Goal: Task Accomplishment & Management: Manage account settings

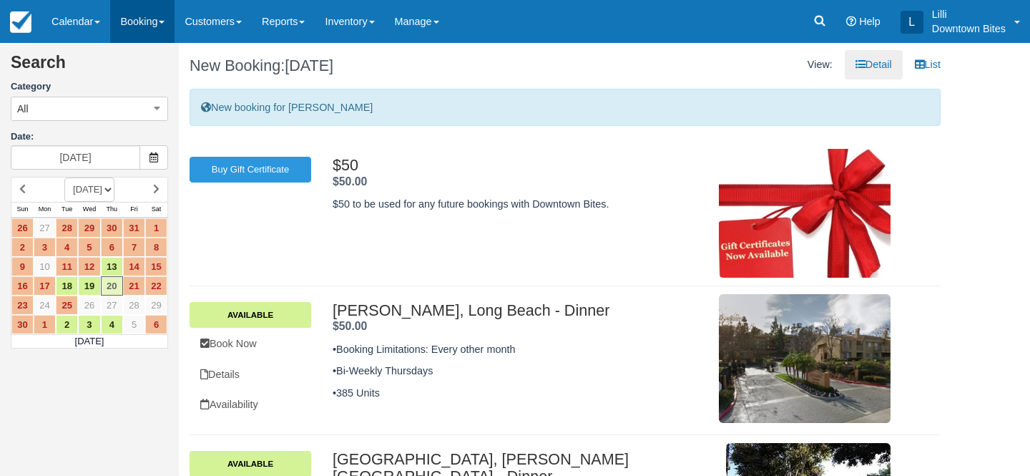
scroll to position [258, 0]
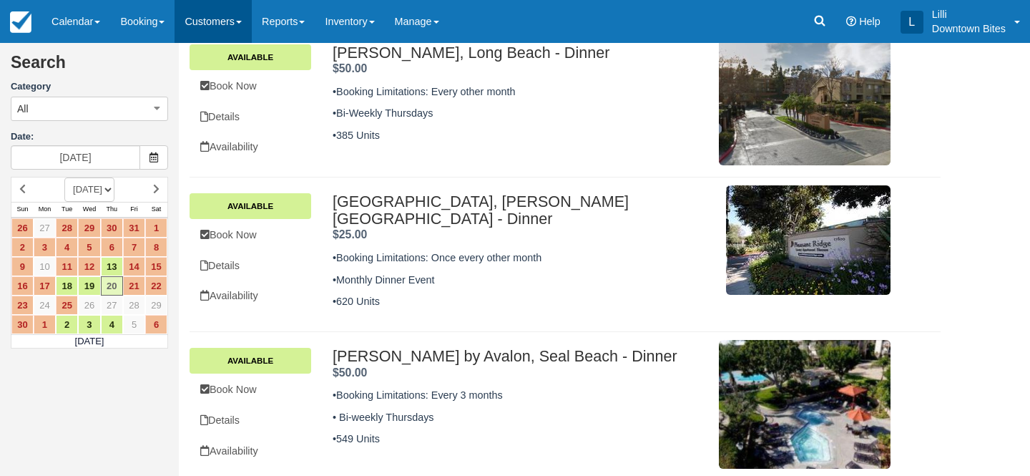
click at [218, 29] on link "Customers" at bounding box center [213, 21] width 77 height 43
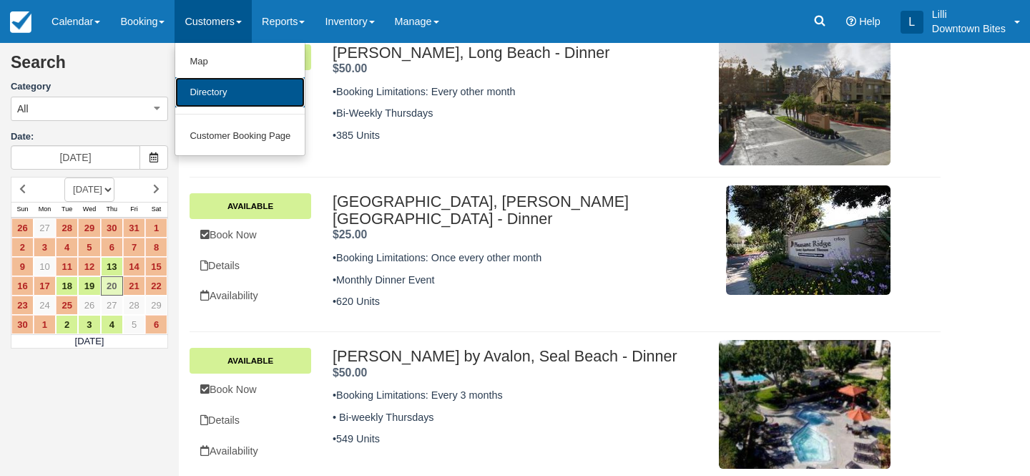
click at [224, 94] on link "Directory" at bounding box center [240, 92] width 130 height 31
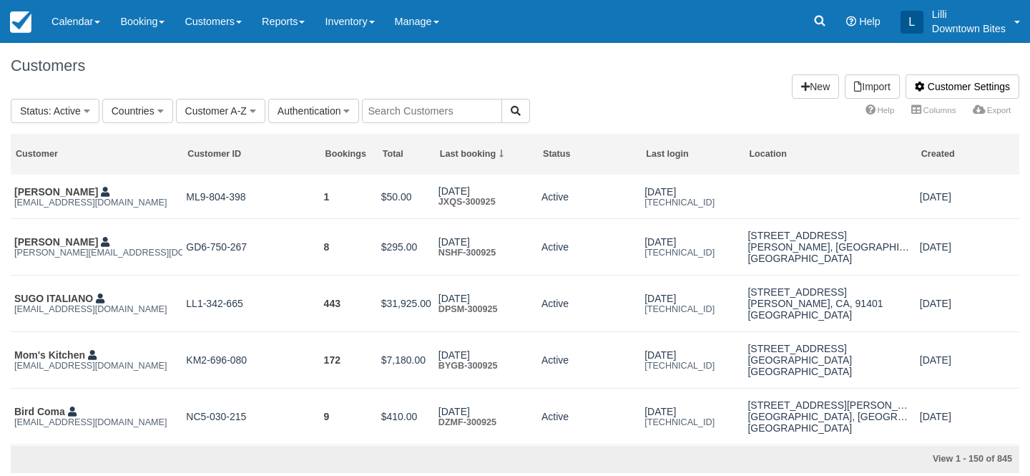
click at [444, 110] on input "text" at bounding box center [432, 111] width 140 height 24
type input "latoy"
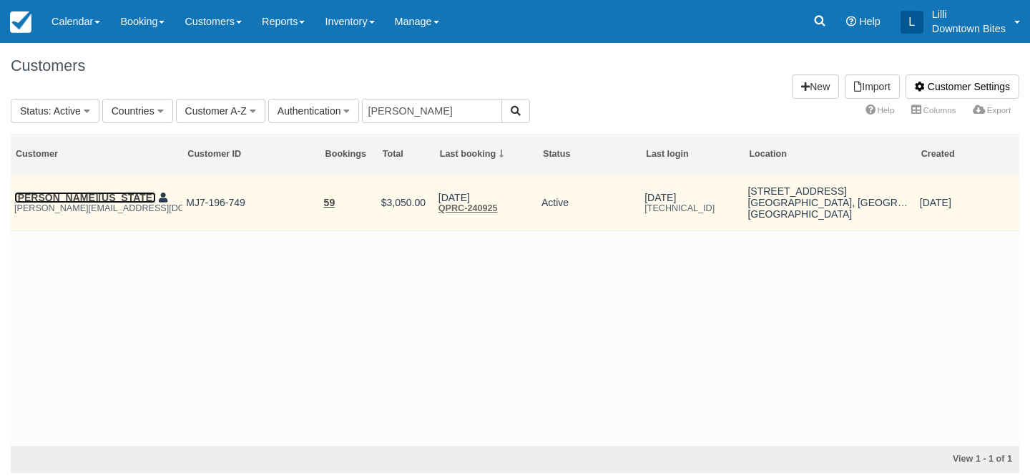
click at [59, 195] on link "LaToya Washington" at bounding box center [85, 197] width 142 height 11
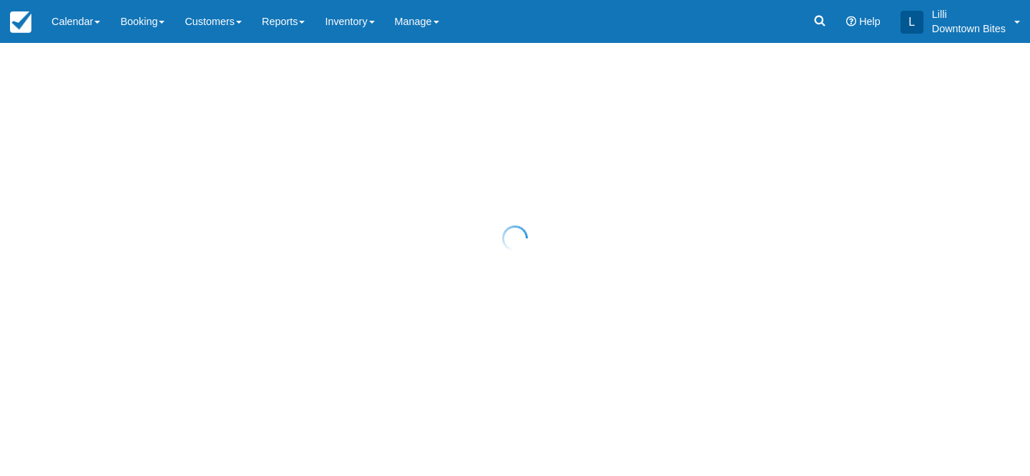
select select "50"
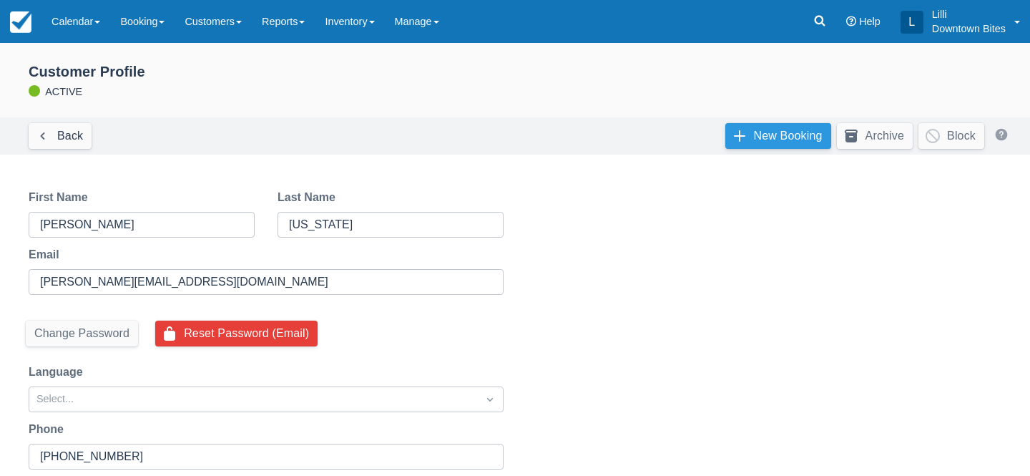
click at [806, 134] on link "New Booking" at bounding box center [779, 136] width 106 height 26
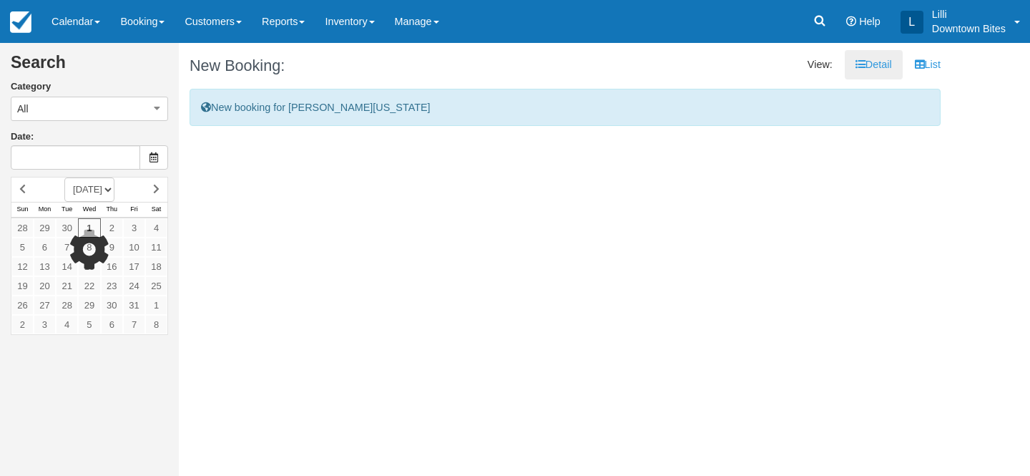
type input "10/01/25"
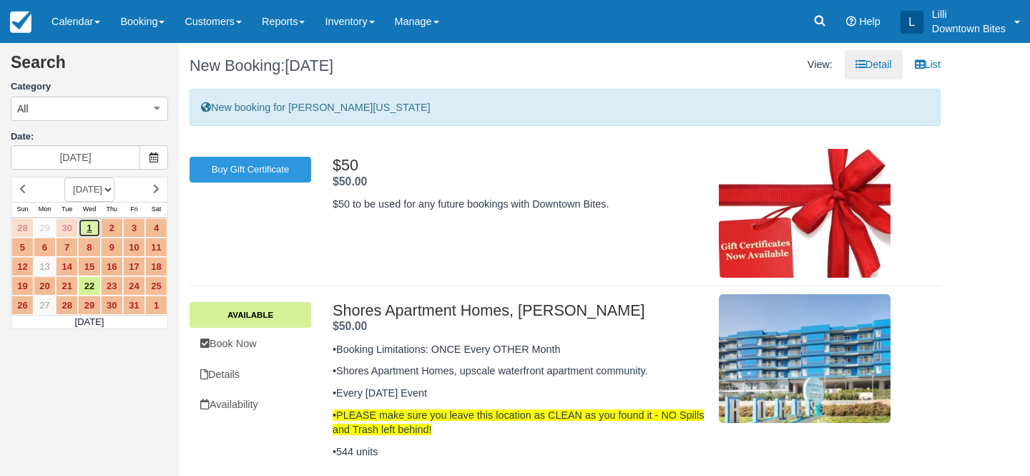
click at [90, 227] on link "1" at bounding box center [89, 227] width 22 height 19
click at [251, 344] on link "Book Now" at bounding box center [251, 343] width 122 height 29
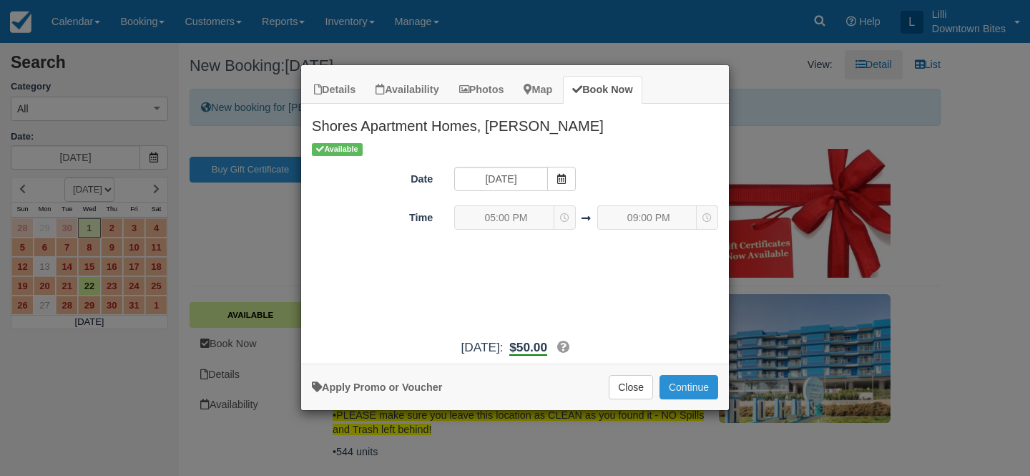
click at [699, 377] on button "Continue" at bounding box center [689, 387] width 59 height 24
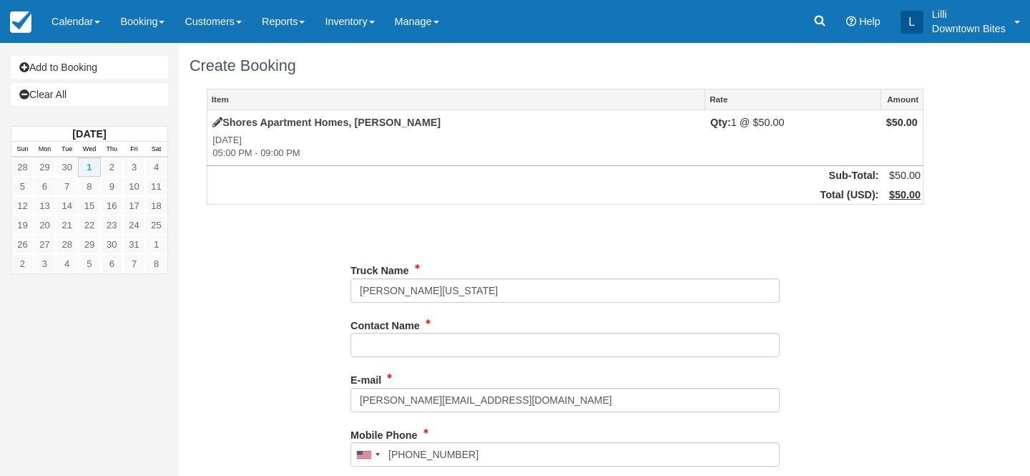
type input "(323) 250-3658"
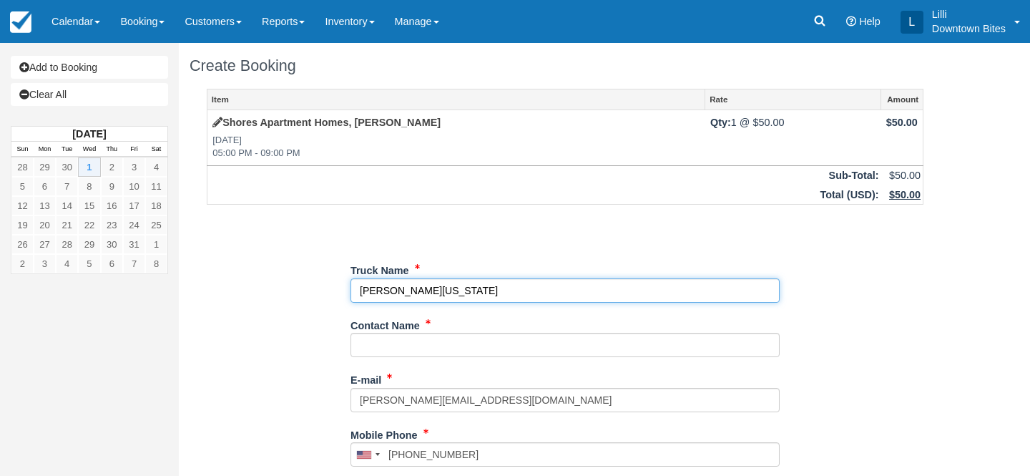
drag, startPoint x: 449, startPoint y: 291, endPoint x: 341, endPoint y: 294, distance: 108.1
click at [341, 294] on div "Item Rate Amount Shores Apartment Homes, Marina Del Rey Wed Oct 1, 2025 05:00 P…" at bounding box center [565, 455] width 751 height 732
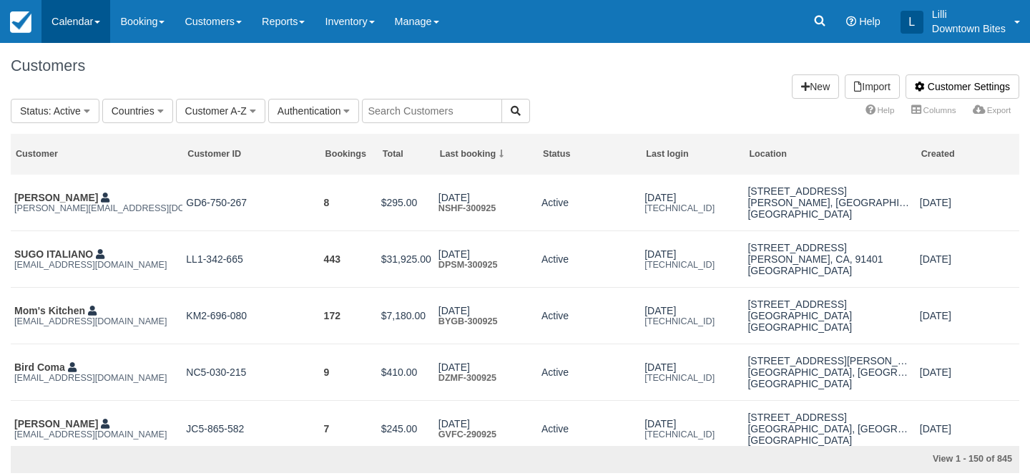
click at [84, 21] on link "Calendar" at bounding box center [76, 21] width 69 height 43
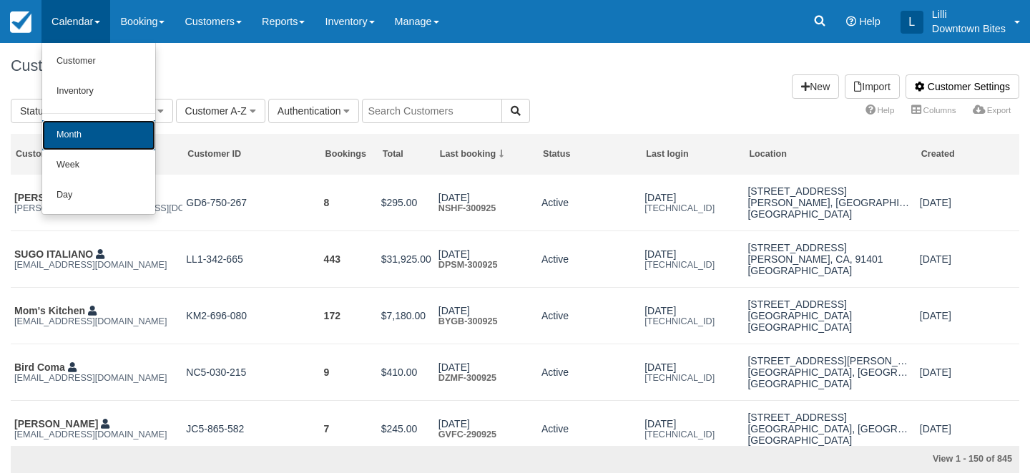
click at [80, 139] on link "Month" at bounding box center [98, 135] width 113 height 30
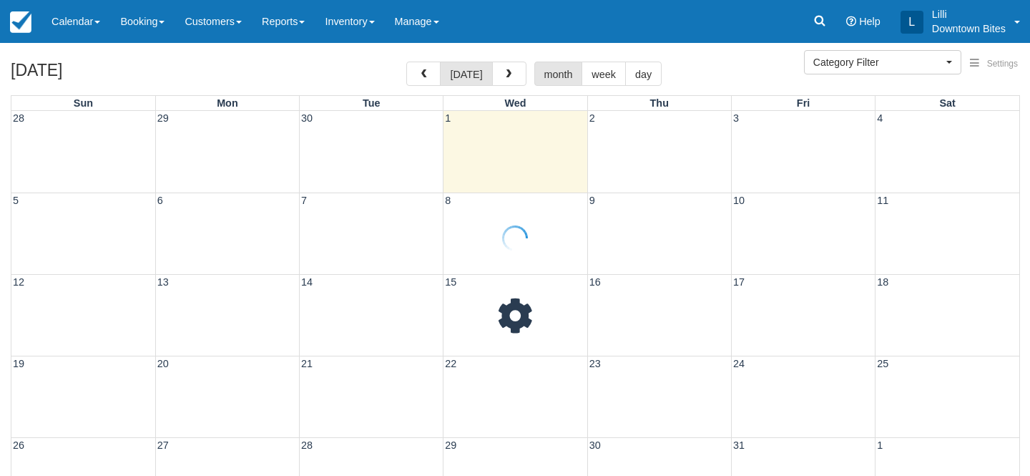
select select
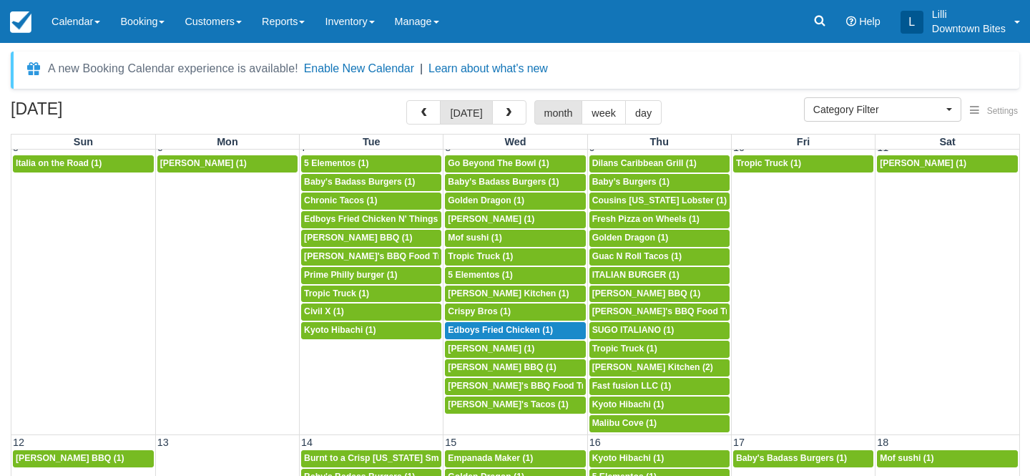
scroll to position [267, 0]
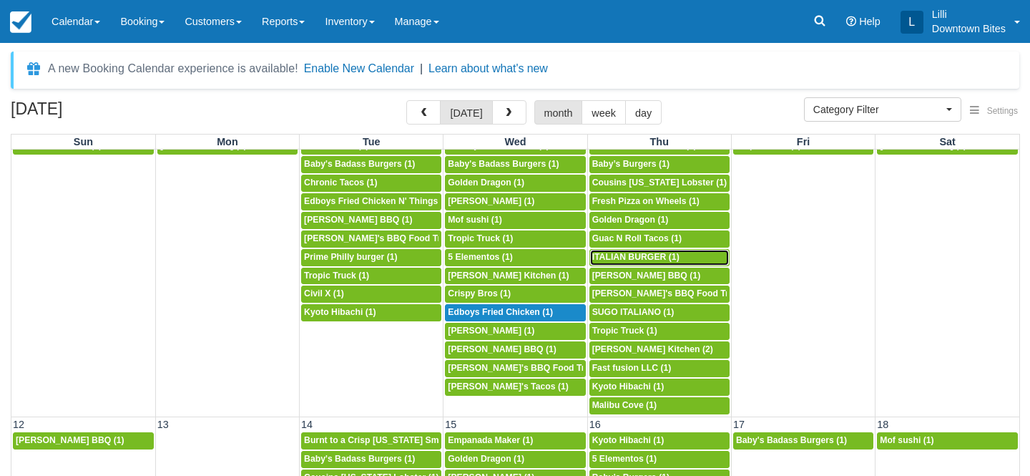
click at [640, 258] on span "ITALIAN BURGER (1)" at bounding box center [635, 257] width 87 height 10
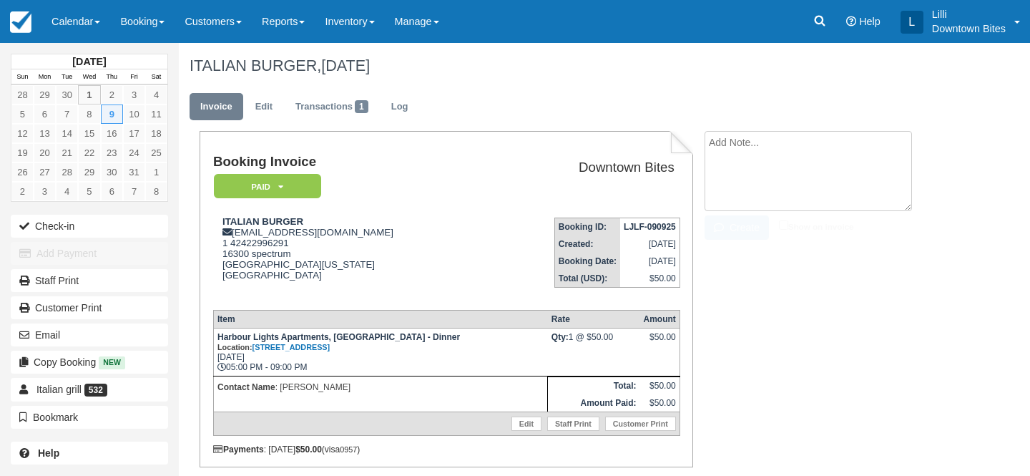
click at [732, 142] on textarea at bounding box center [809, 171] width 208 height 80
paste textarea "Booking cancellation for [DATE] External Inbox Return to Inbox? [DATE] Maryam H…"
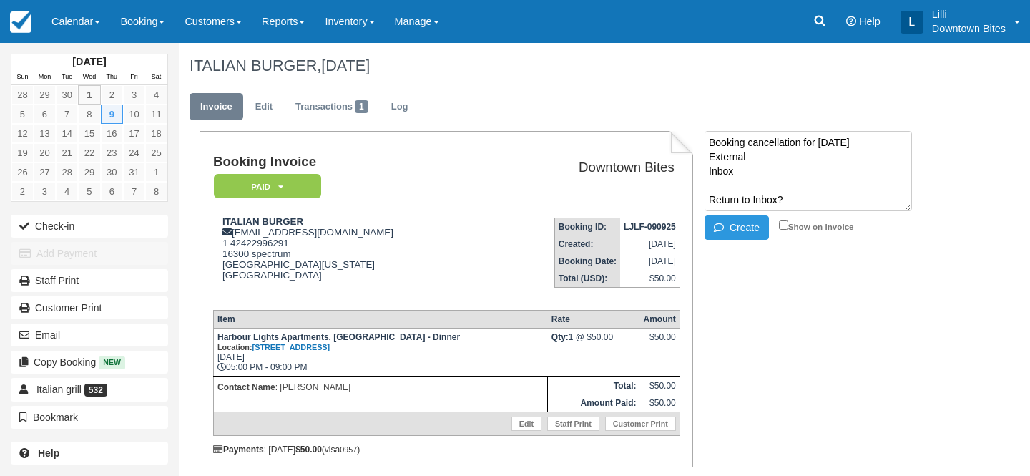
scroll to position [424, 0]
type textarea "Booking cancellation for [DATE] External Inbox Return to Inbox? [DATE] Maryam H…"
click at [785, 225] on input "Show on invoice" at bounding box center [783, 224] width 9 height 9
checkbox input "true"
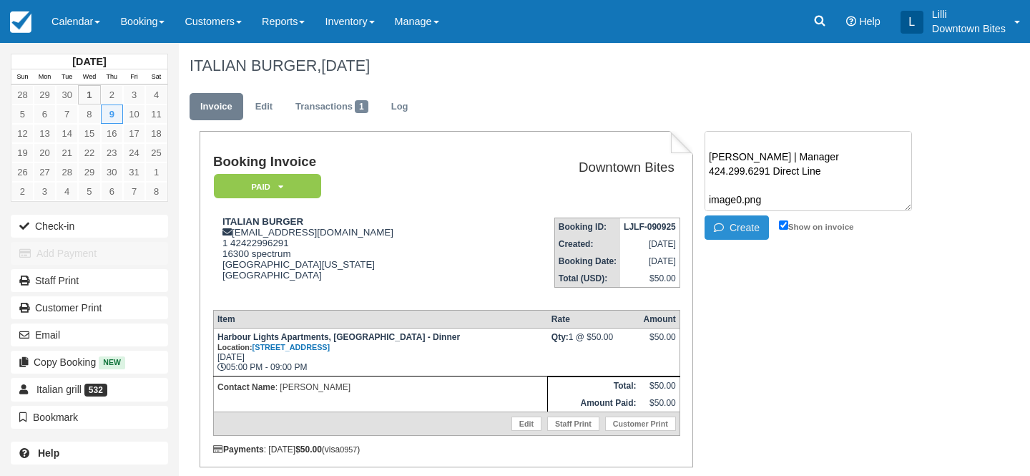
click at [752, 228] on button "Create" at bounding box center [737, 227] width 64 height 24
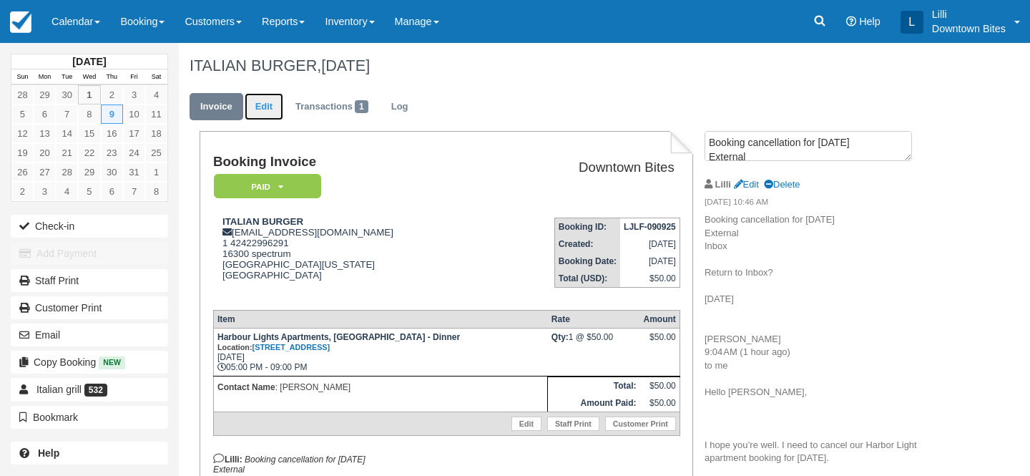
click at [260, 102] on link "Edit" at bounding box center [264, 107] width 39 height 28
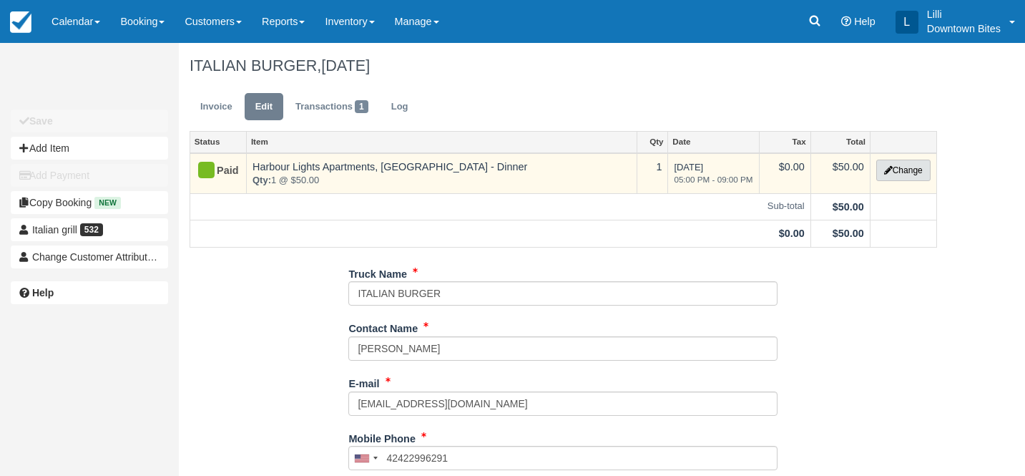
click at [925, 165] on button "Change" at bounding box center [904, 170] width 54 height 21
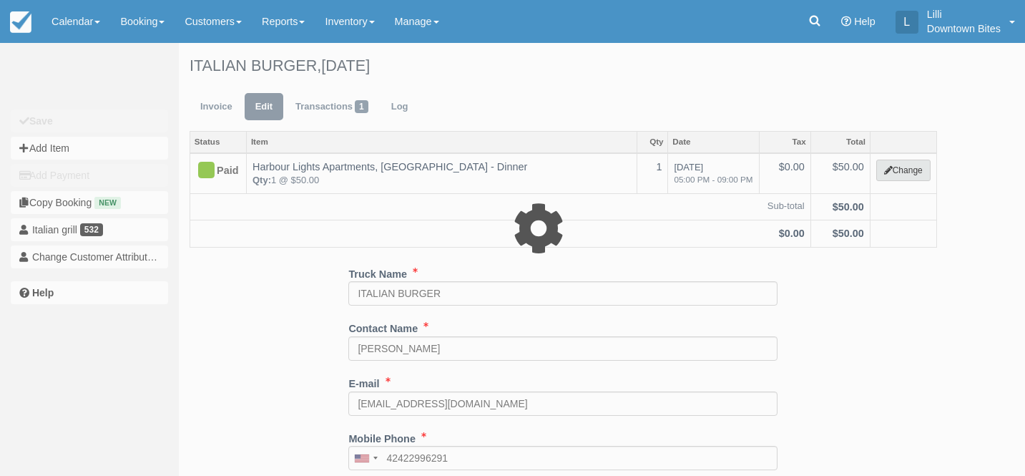
select select "4"
type input "50.00"
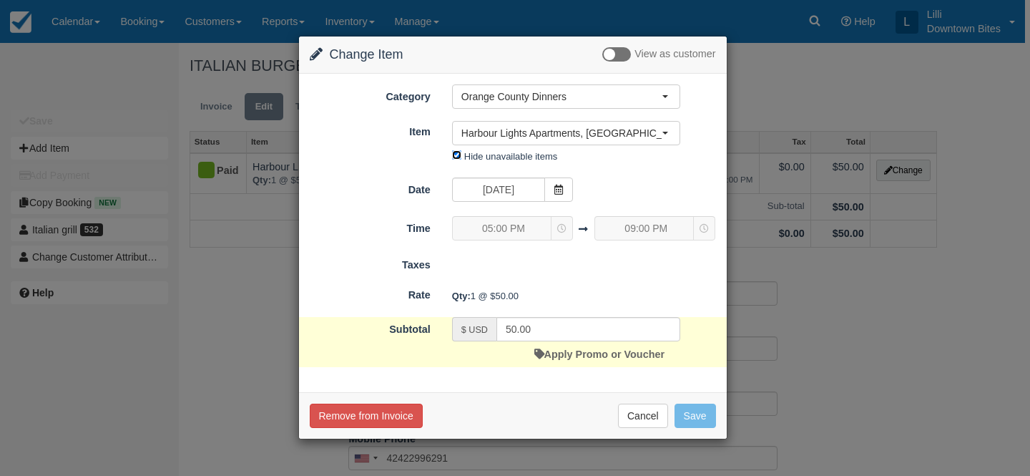
click at [457, 154] on input "Hide unavailable items" at bounding box center [456, 154] width 9 height 9
checkbox input "false"
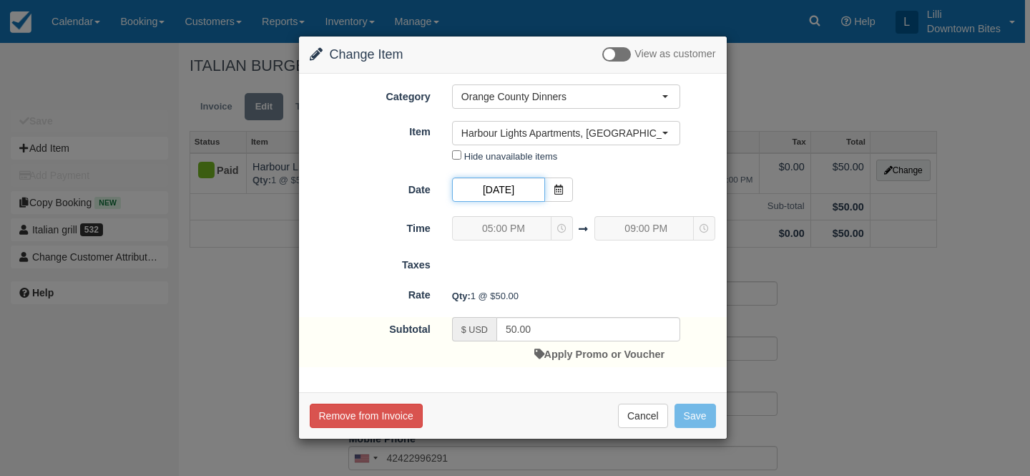
click at [525, 182] on input "10/09/25" at bounding box center [498, 189] width 93 height 24
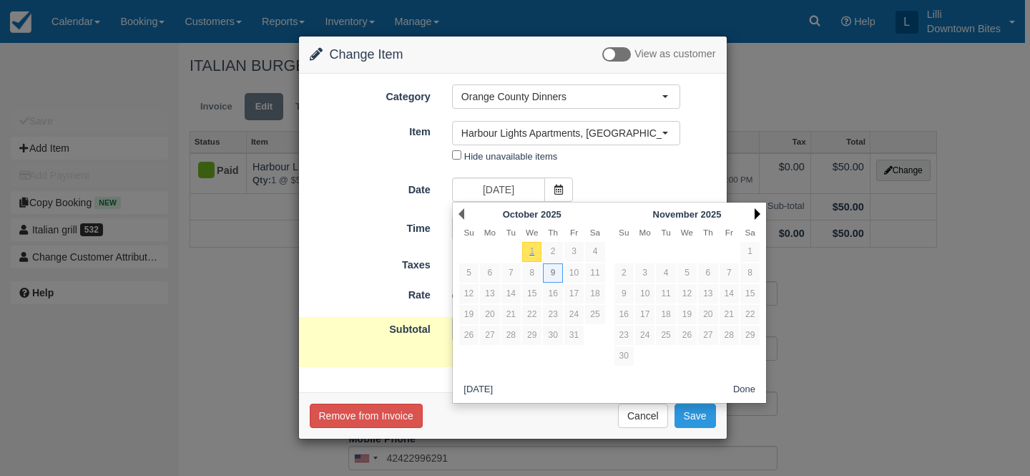
click at [758, 213] on link "Next" at bounding box center [758, 213] width 6 height 11
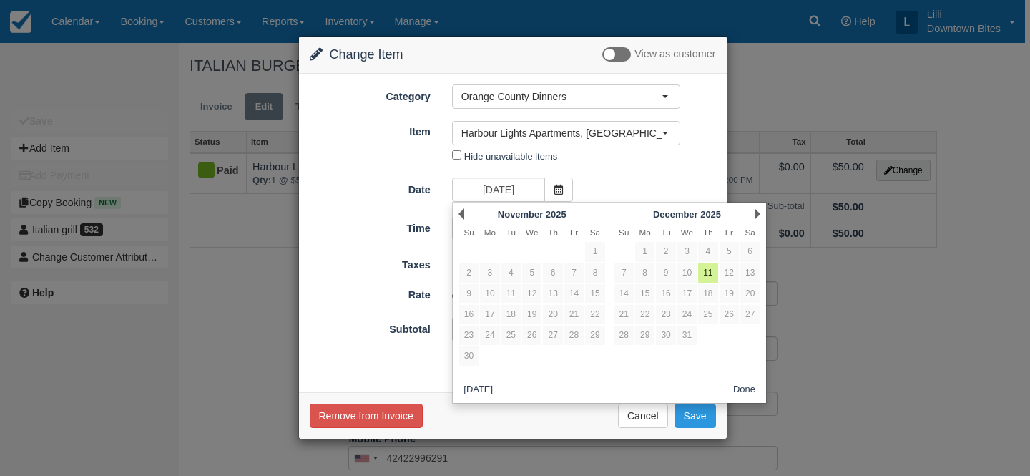
click at [788, 88] on div "Change Item Add Item View as customer Category Orange County Dinners Orange Cou…" at bounding box center [515, 238] width 1030 height 476
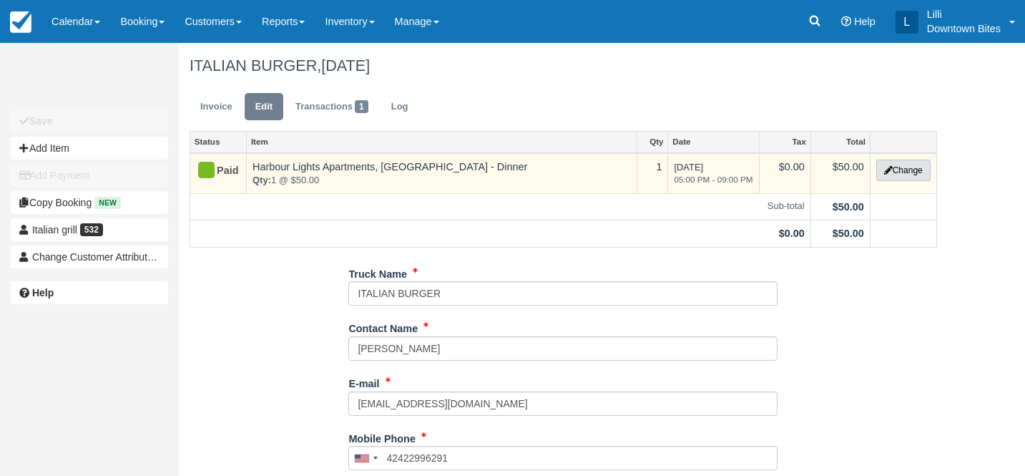
click at [907, 174] on button "Change" at bounding box center [904, 170] width 54 height 21
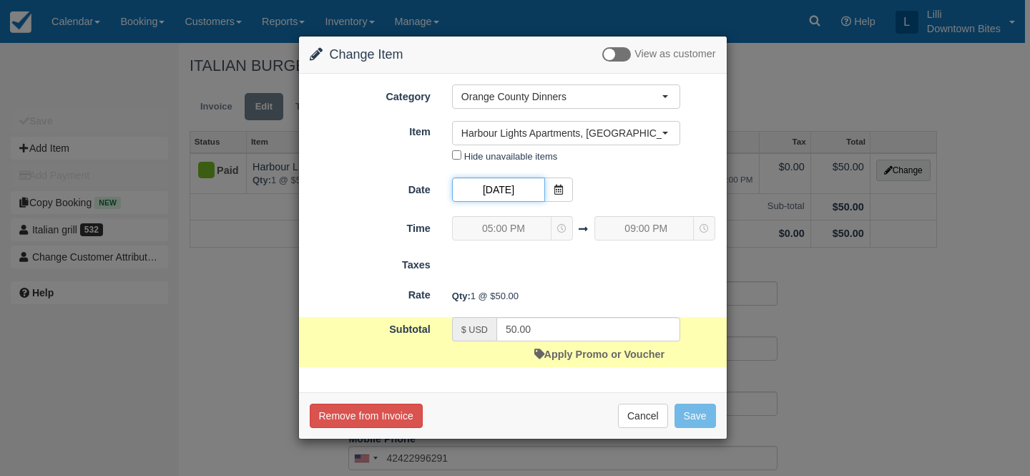
click at [517, 190] on input "10/09/25" at bounding box center [498, 189] width 93 height 24
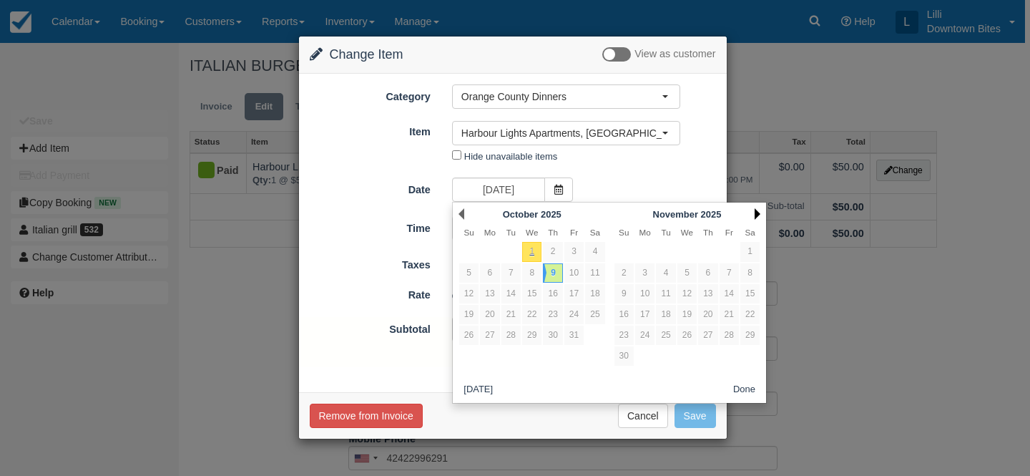
click at [758, 213] on link "Next" at bounding box center [758, 213] width 6 height 11
click at [708, 272] on link "11" at bounding box center [707, 272] width 19 height 19
type input "12/11/25"
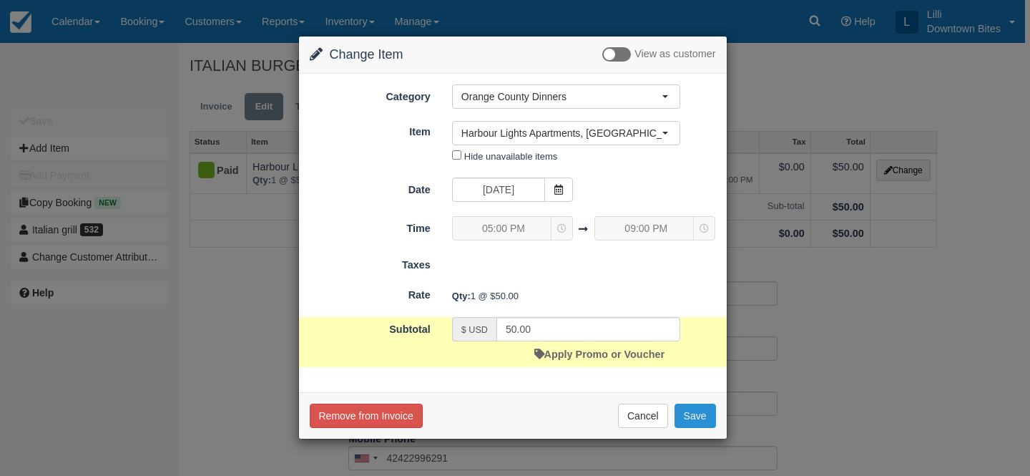
click at [691, 424] on button "Save" at bounding box center [696, 416] width 42 height 24
checkbox input "false"
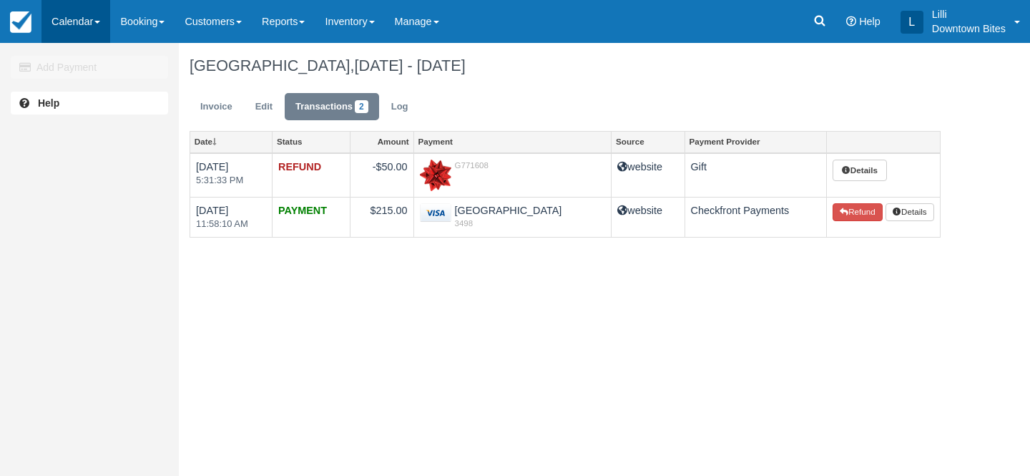
click at [72, 22] on link "Calendar" at bounding box center [76, 21] width 69 height 43
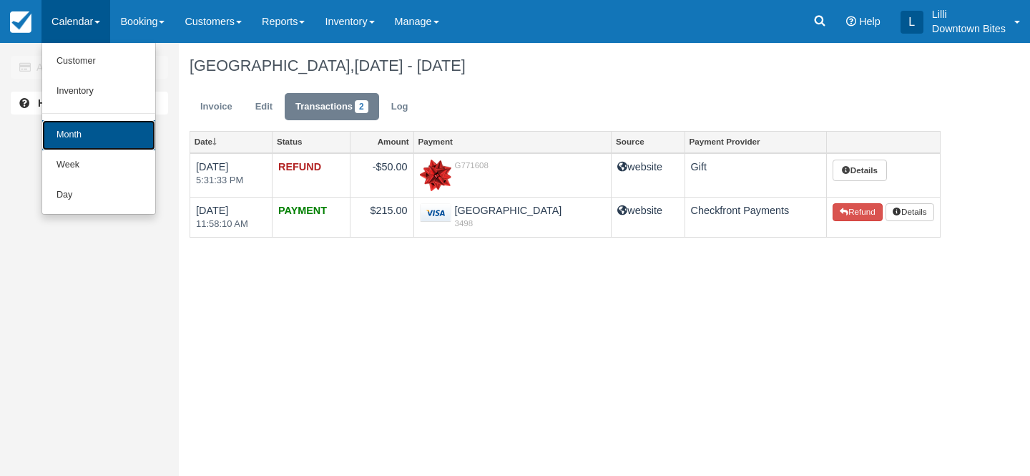
click at [68, 136] on link "Month" at bounding box center [98, 135] width 113 height 30
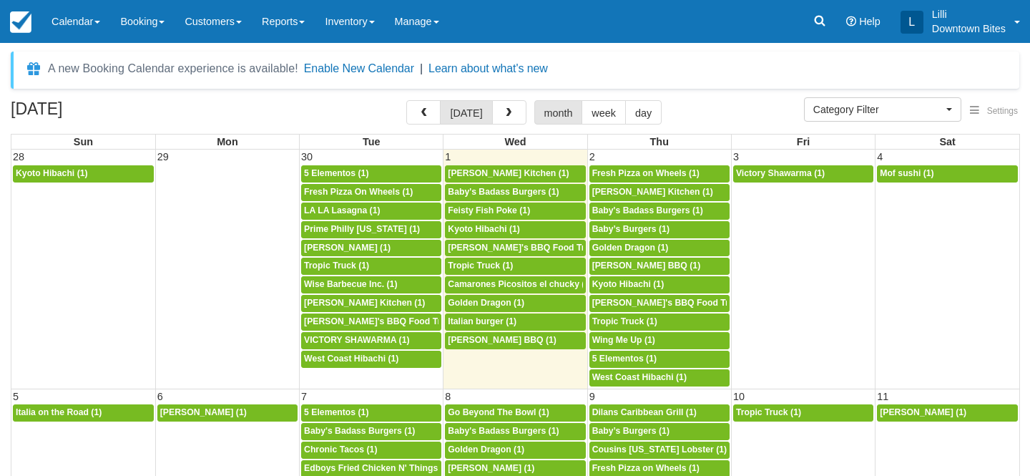
select select
click at [512, 112] on button "button" at bounding box center [509, 112] width 34 height 24
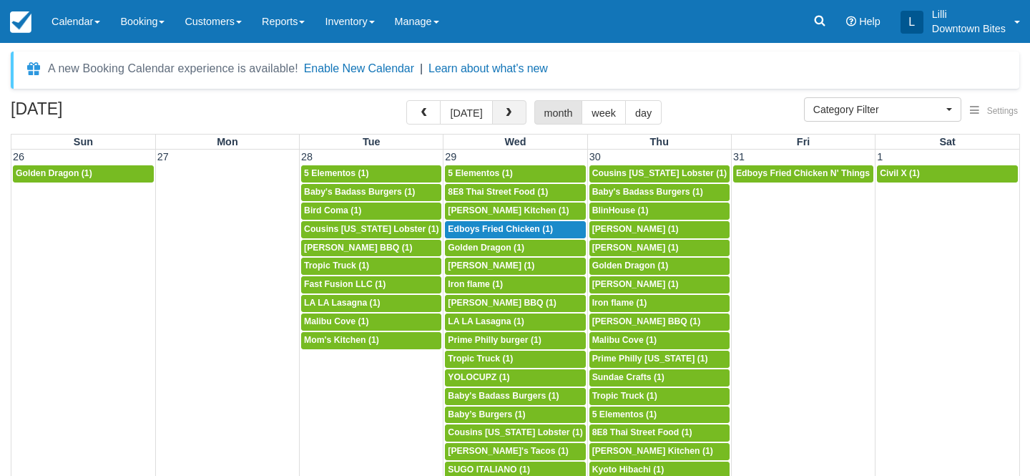
click at [512, 112] on button "button" at bounding box center [509, 112] width 34 height 24
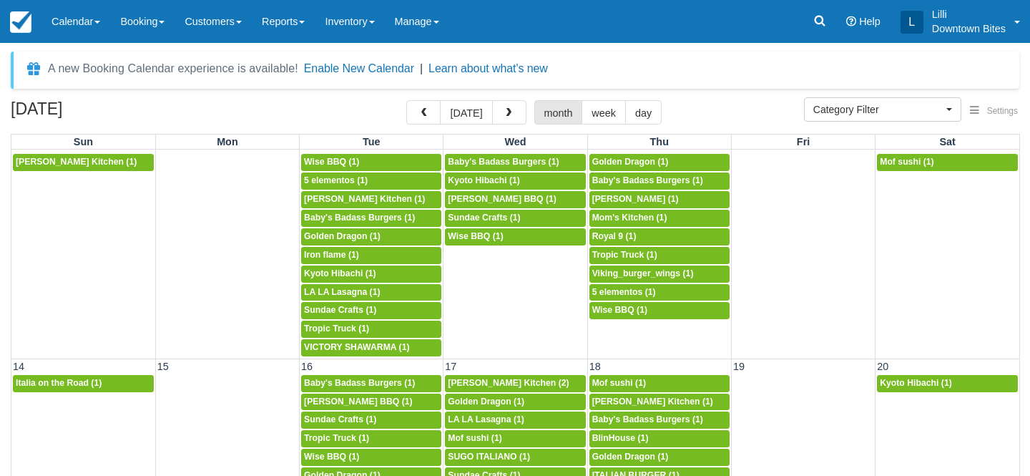
scroll to position [228, 0]
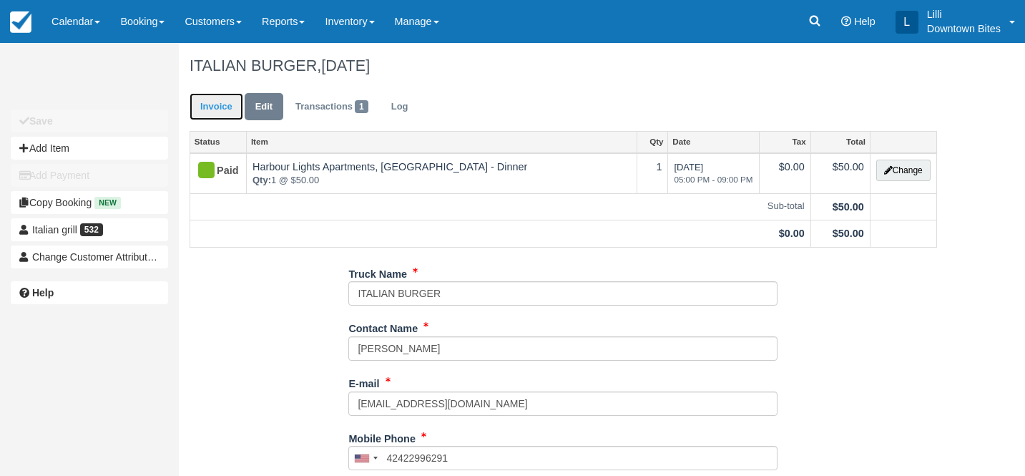
click at [211, 107] on link "Invoice" at bounding box center [217, 107] width 54 height 28
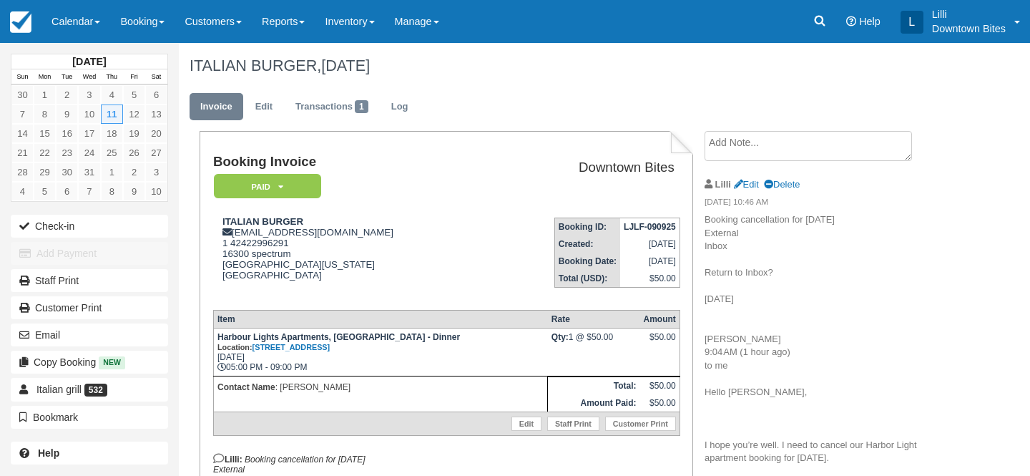
click at [298, 200] on td "Booking Invoice Paid   Pending Reserved Deposit Waiting Cancelled On Hold" at bounding box center [350, 181] width 275 height 52
click at [298, 186] on em "Paid" at bounding box center [267, 186] width 107 height 25
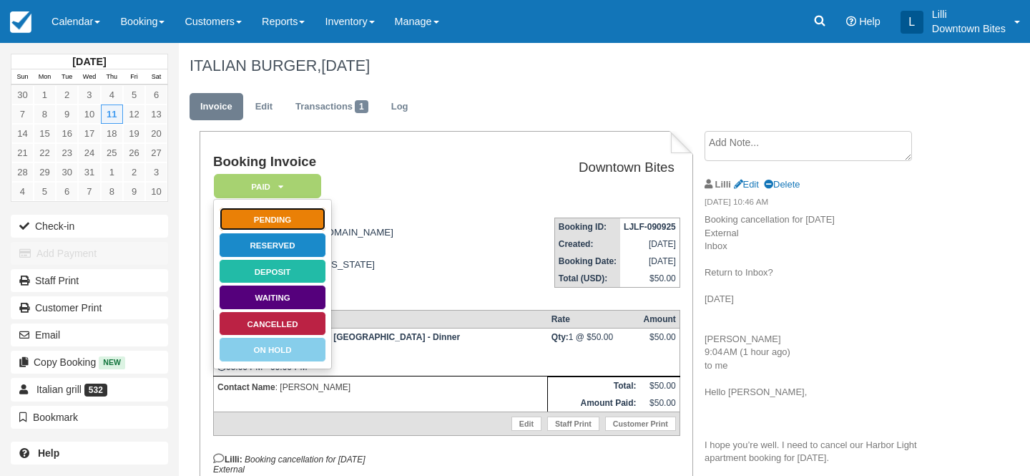
click at [300, 222] on link "Pending" at bounding box center [272, 219] width 107 height 25
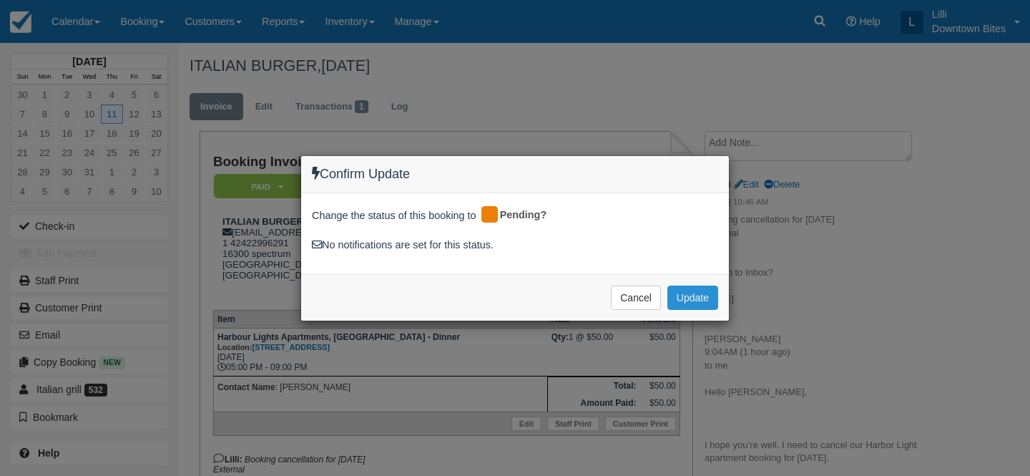
click at [691, 297] on button "Update" at bounding box center [693, 298] width 51 height 24
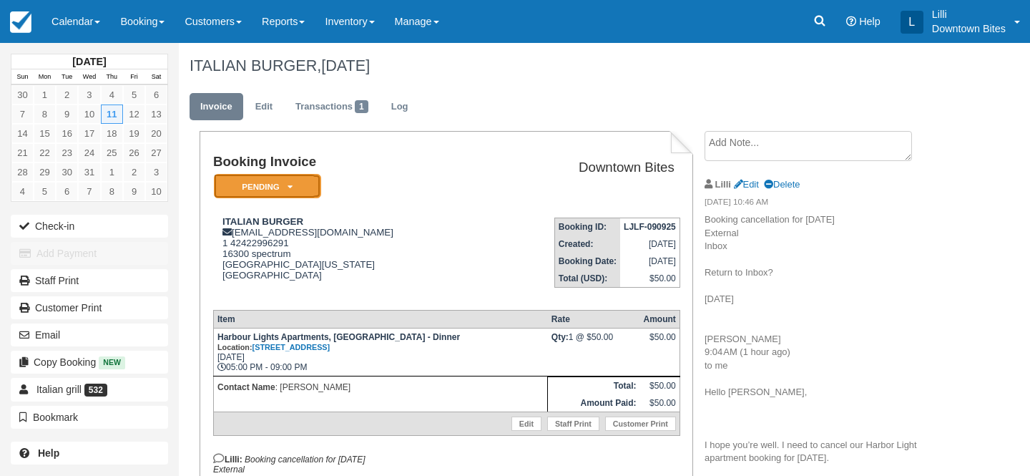
click at [286, 177] on em "Pending" at bounding box center [267, 186] width 107 height 25
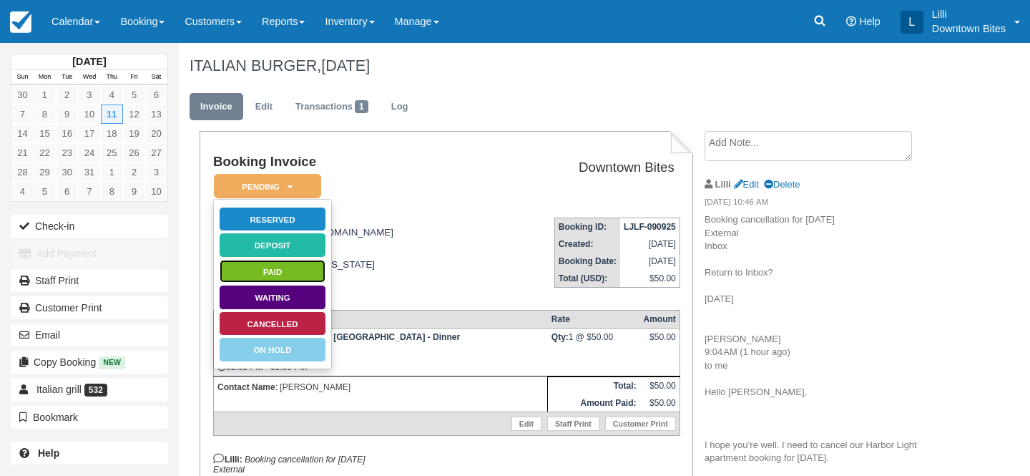
click at [303, 268] on link "Paid" at bounding box center [272, 271] width 107 height 25
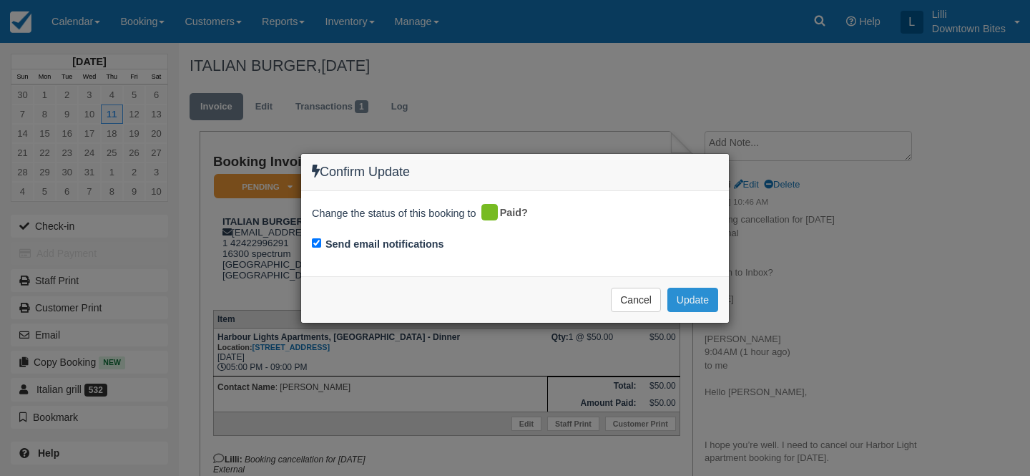
click at [686, 294] on button "Update" at bounding box center [693, 300] width 51 height 24
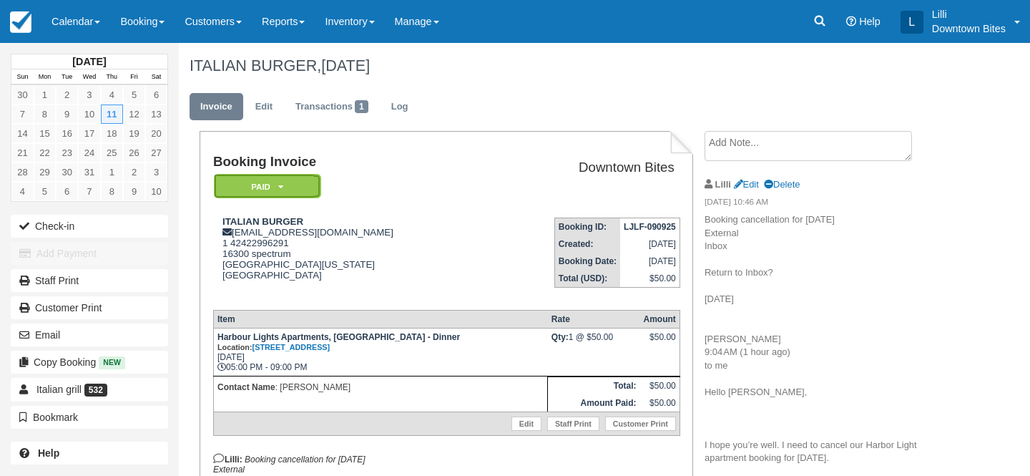
click at [296, 178] on em "Paid" at bounding box center [267, 186] width 107 height 25
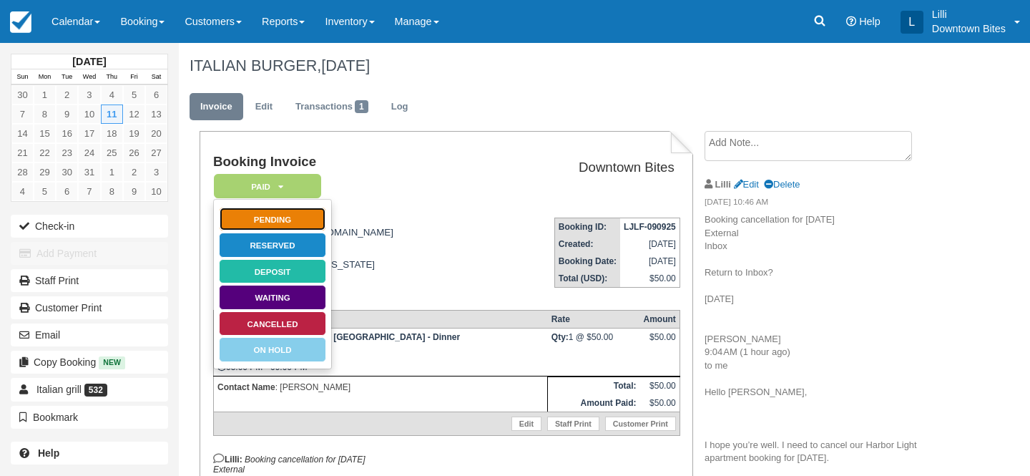
click at [305, 217] on link "Pending" at bounding box center [272, 219] width 107 height 25
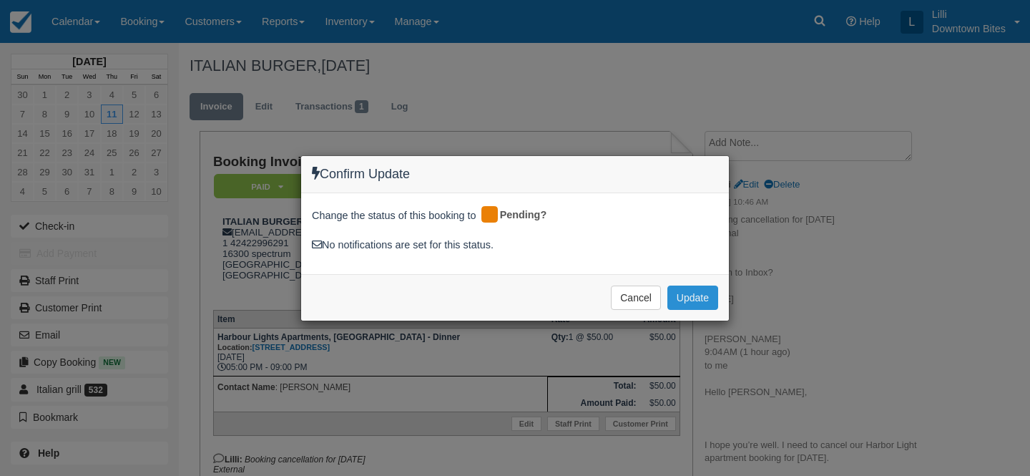
click at [696, 296] on button "Update" at bounding box center [693, 298] width 51 height 24
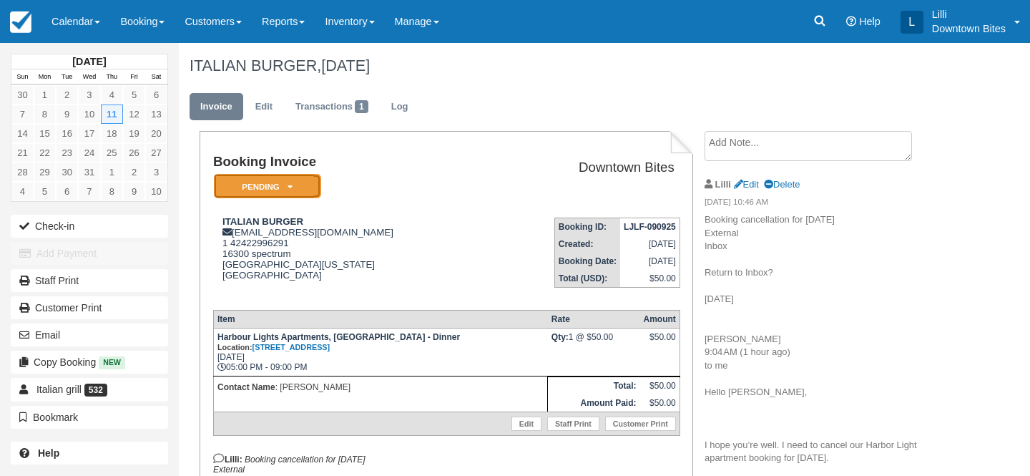
click at [298, 187] on em "Pending" at bounding box center [267, 186] width 107 height 25
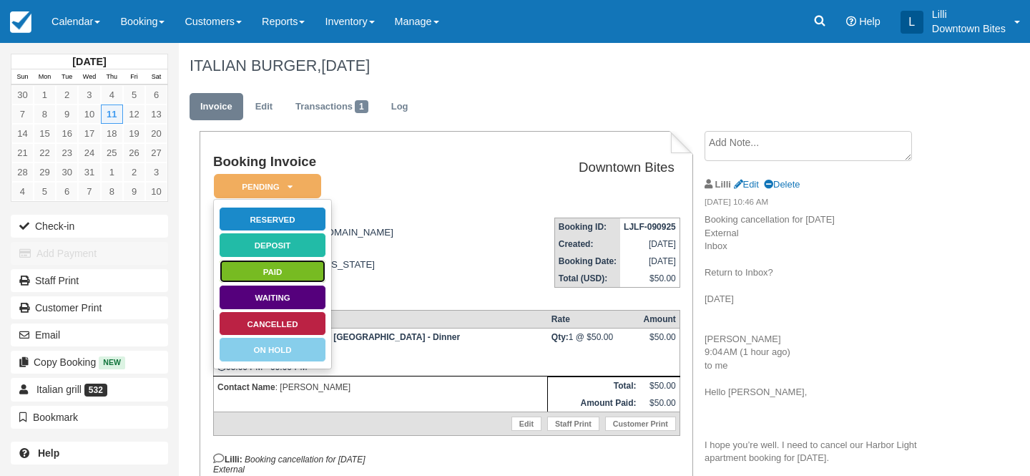
click at [300, 270] on link "Paid" at bounding box center [272, 271] width 107 height 25
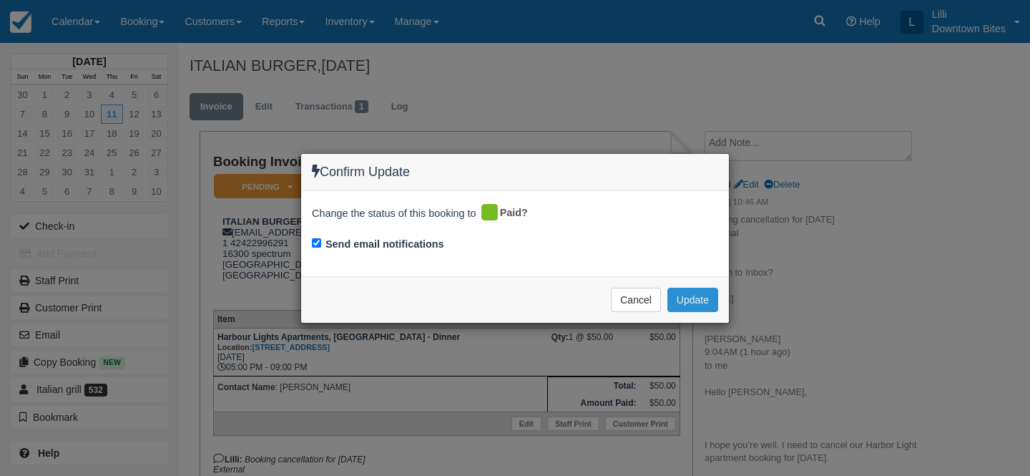
click at [693, 296] on button "Update" at bounding box center [693, 300] width 51 height 24
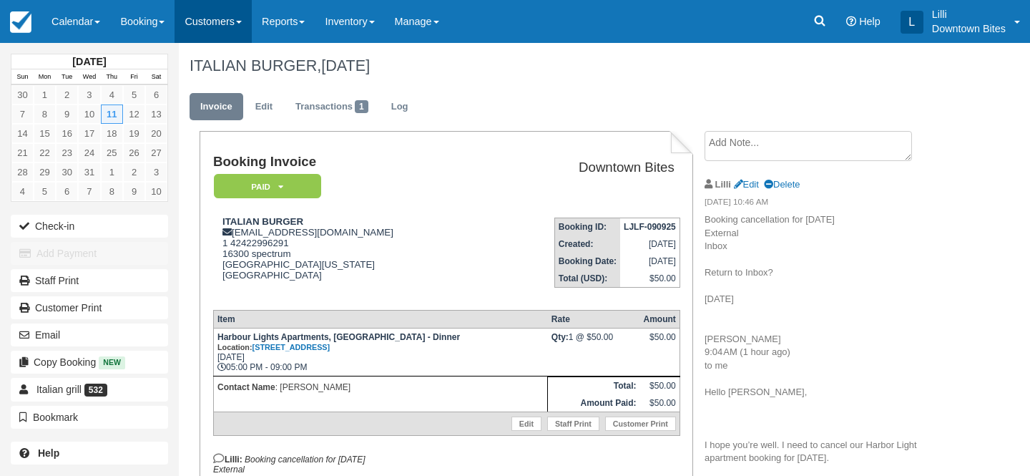
click at [221, 29] on link "Customers" at bounding box center [213, 21] width 77 height 43
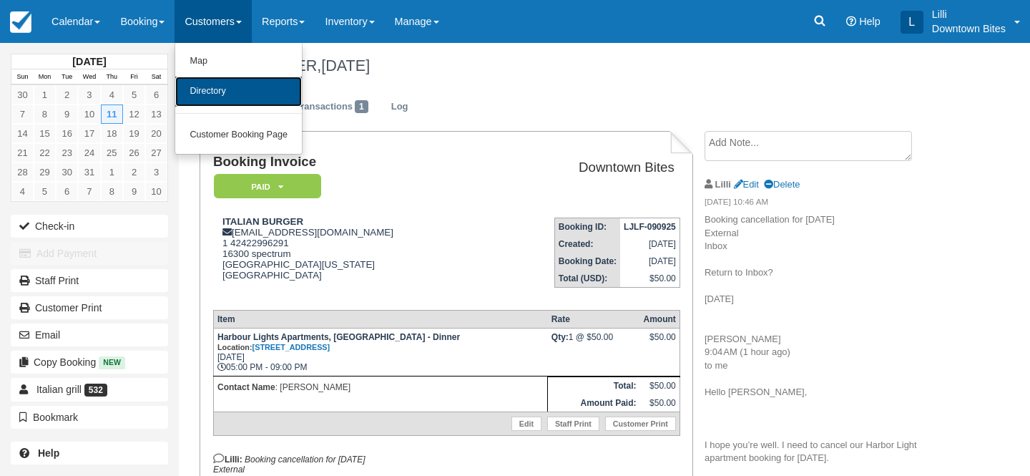
click at [229, 94] on link "Directory" at bounding box center [238, 92] width 127 height 30
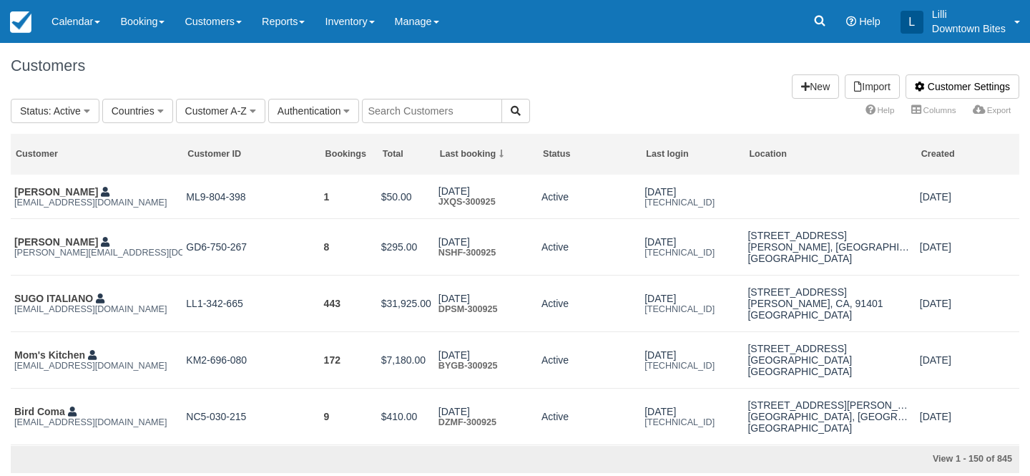
click at [444, 109] on input "text" at bounding box center [432, 111] width 140 height 24
type input "[PERSON_NAME]"
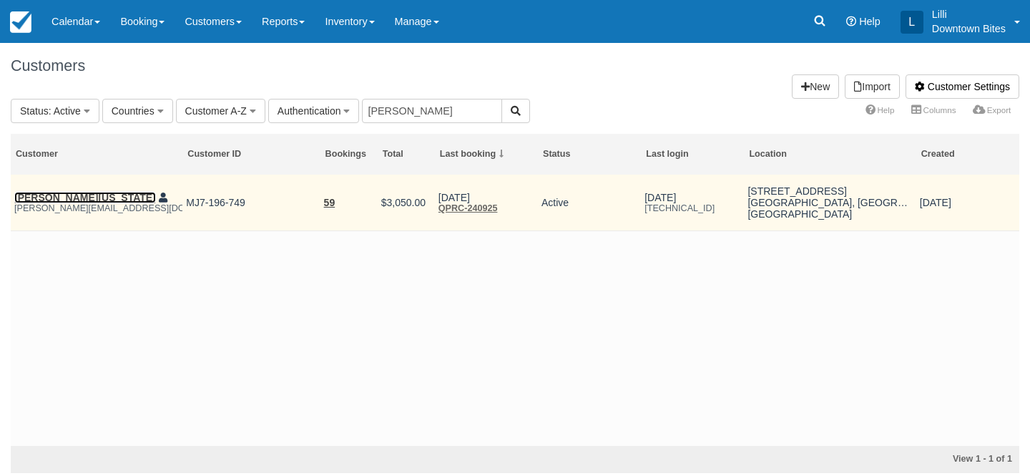
click at [72, 197] on link "[PERSON_NAME][US_STATE]" at bounding box center [85, 197] width 142 height 11
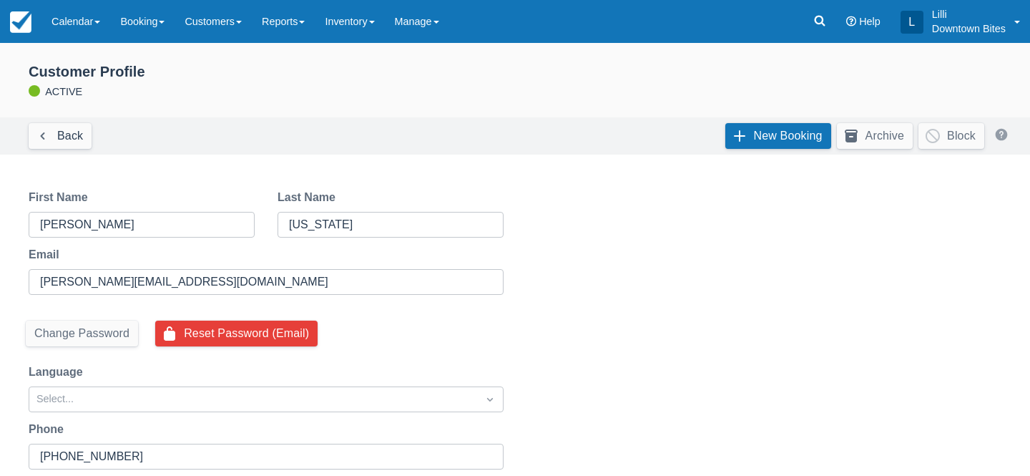
select select "50"
click at [738, 131] on link "New Booking" at bounding box center [779, 136] width 106 height 26
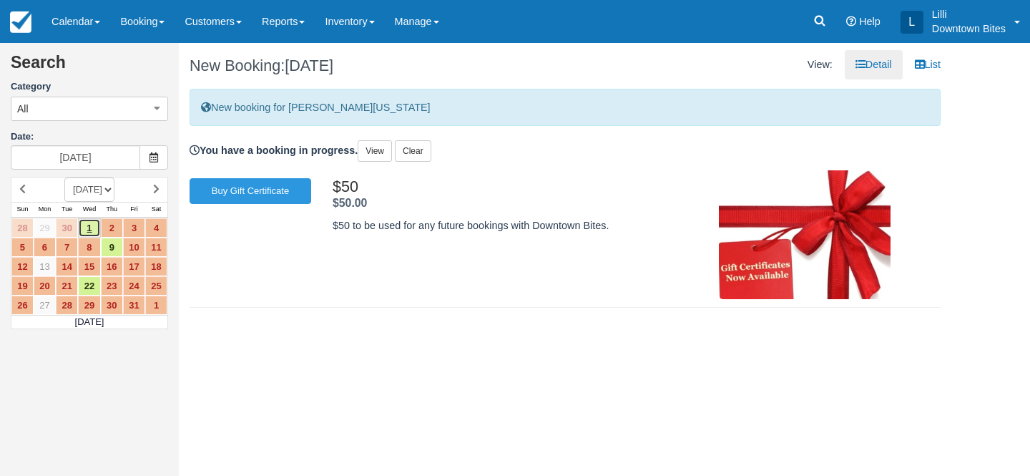
click at [93, 230] on link "1" at bounding box center [89, 227] width 22 height 19
click at [87, 228] on link "1" at bounding box center [89, 227] width 22 height 19
click at [374, 150] on link "View" at bounding box center [375, 150] width 34 height 21
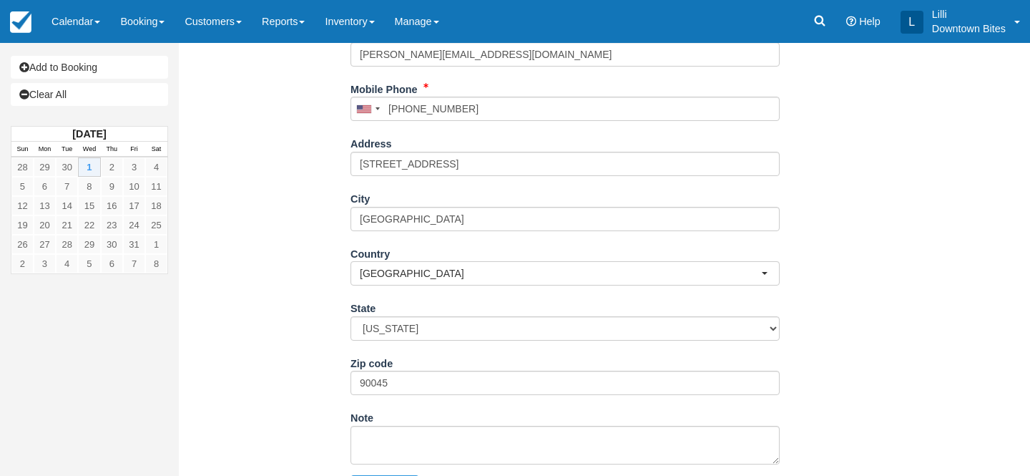
scroll to position [380, 0]
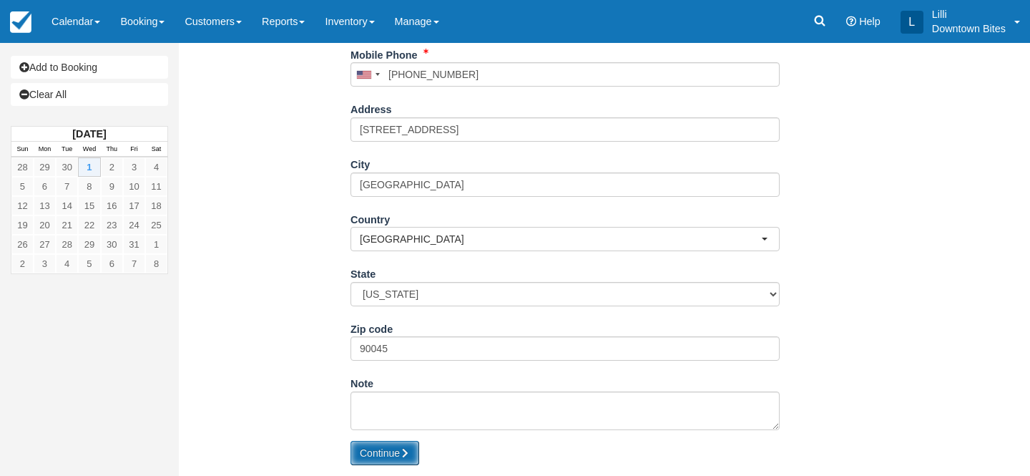
click at [371, 449] on button "Continue" at bounding box center [385, 453] width 69 height 24
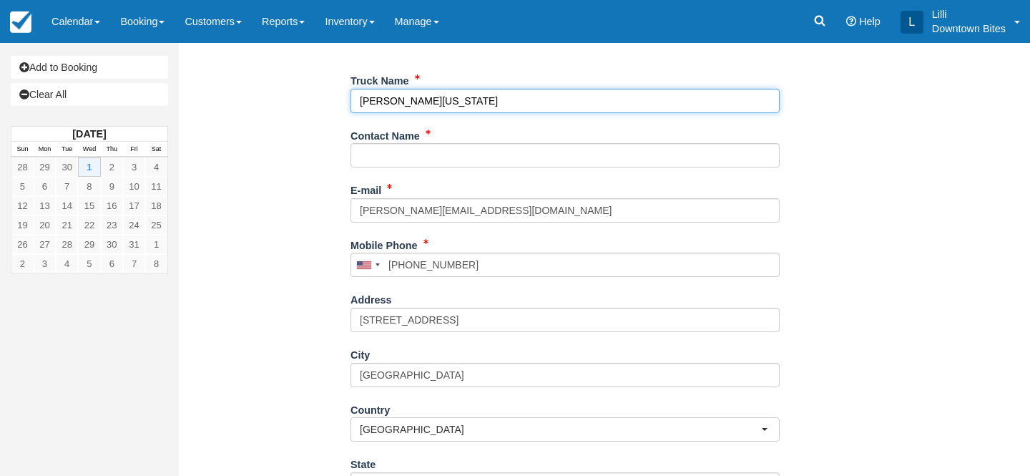
drag, startPoint x: 464, startPoint y: 97, endPoint x: 289, endPoint y: 97, distance: 175.3
click at [289, 97] on div "Item Rate Amount Shores Apartment Homes, Marina Del Rey Wed Oct 1, 2025 05:00 P…" at bounding box center [565, 265] width 751 height 732
type input "D Lo's Kitchen"
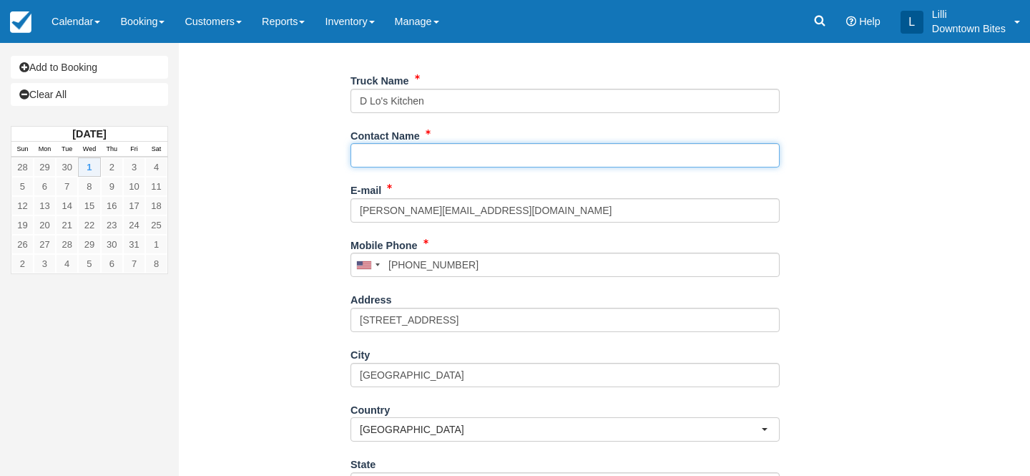
paste input "[PERSON_NAME][US_STATE]"
type input "[PERSON_NAME][US_STATE]"
type input "+13232503658"
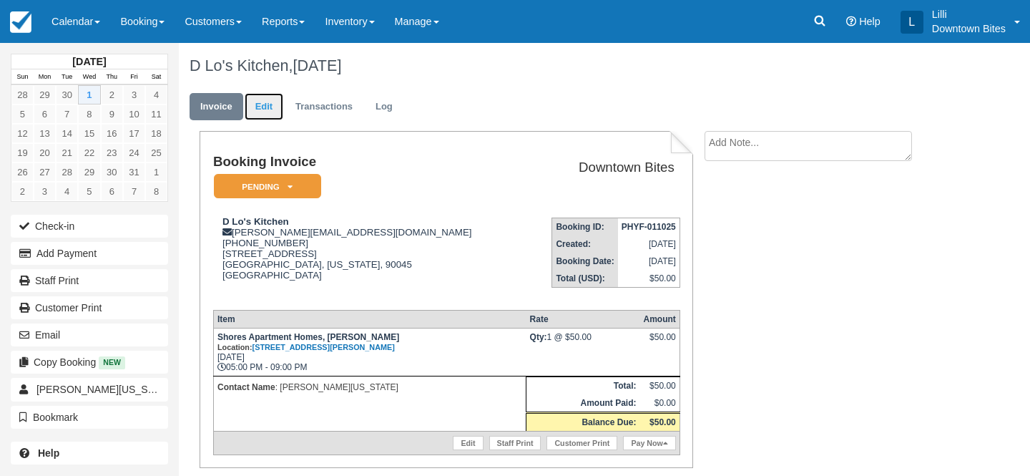
click at [265, 100] on link "Edit" at bounding box center [264, 107] width 39 height 28
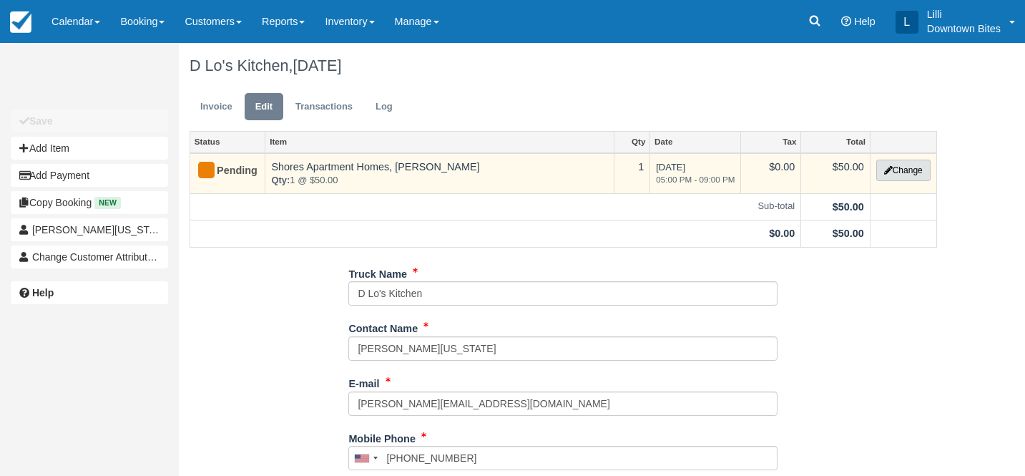
click at [917, 170] on button "Change" at bounding box center [904, 170] width 54 height 21
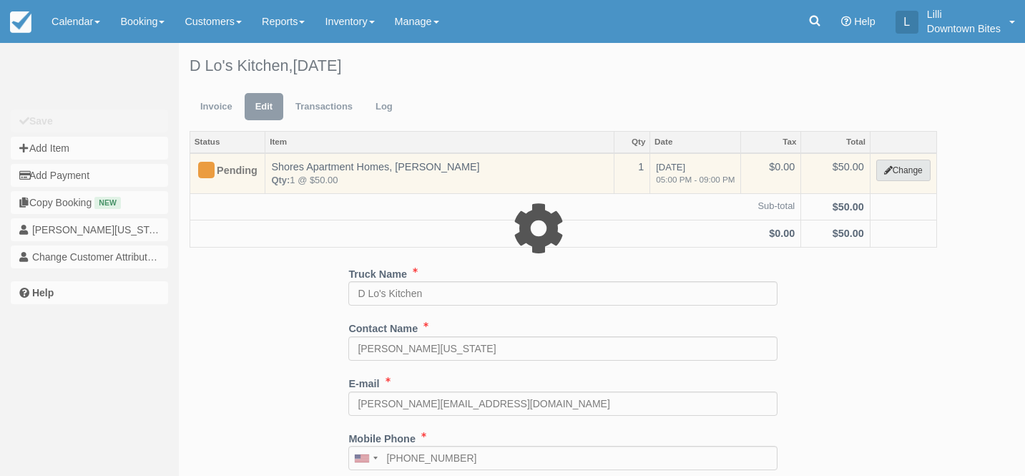
select select "2"
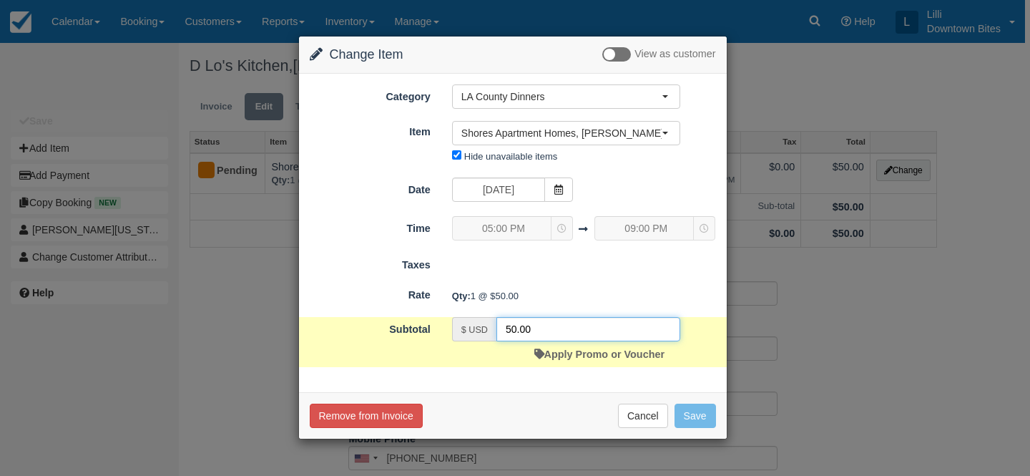
click at [510, 331] on input "50.00" at bounding box center [589, 329] width 184 height 24
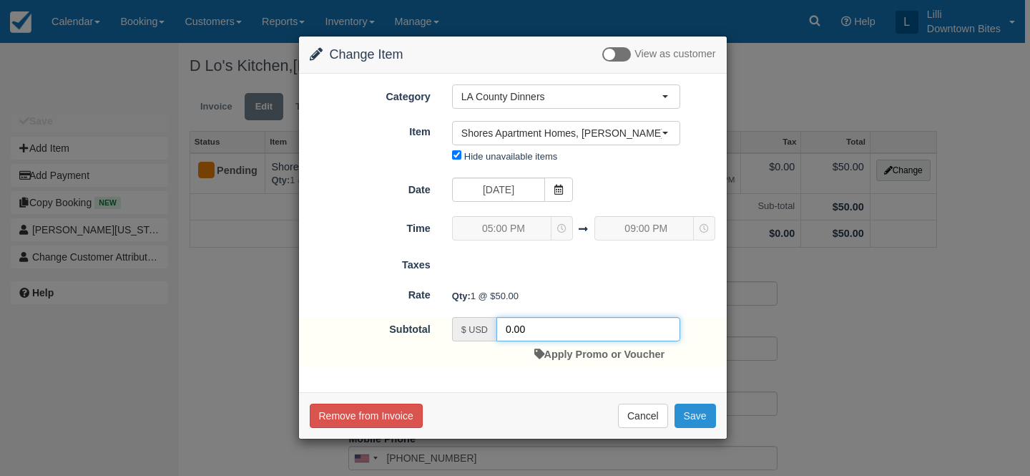
type input "0.00"
click at [705, 409] on button "Save" at bounding box center [696, 416] width 42 height 24
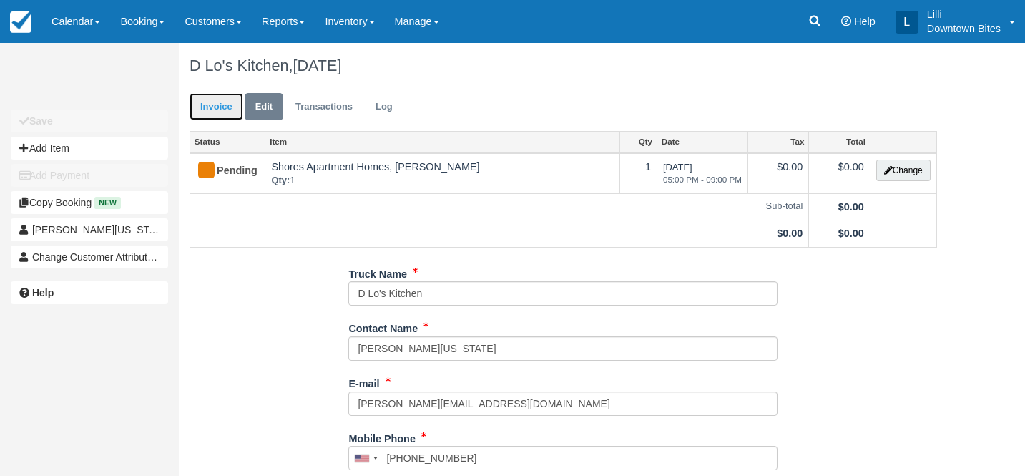
click at [199, 107] on link "Invoice" at bounding box center [217, 107] width 54 height 28
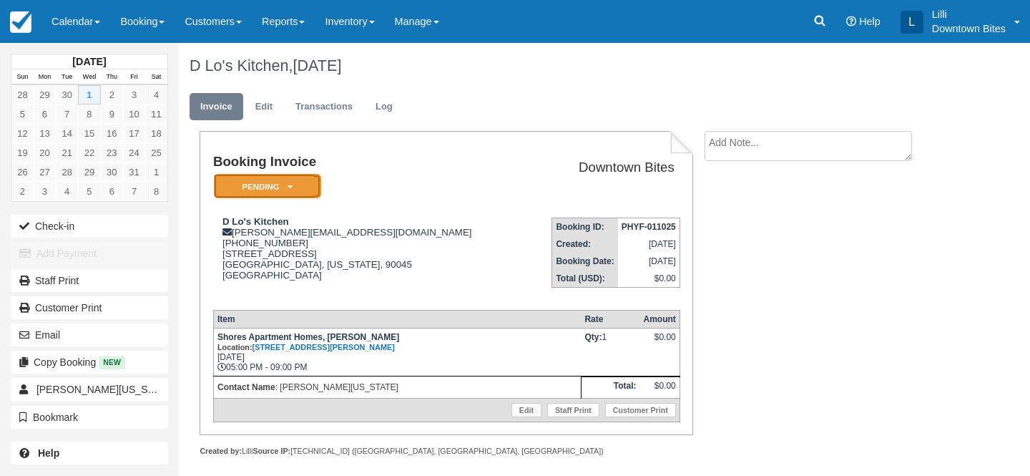
click at [312, 189] on em "Pending" at bounding box center [267, 186] width 107 height 25
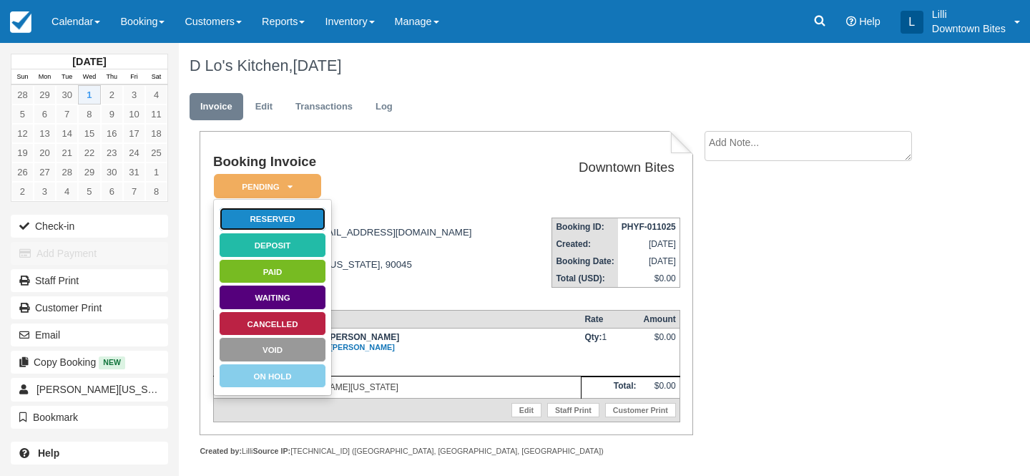
click at [306, 219] on link "Reserved" at bounding box center [272, 219] width 107 height 25
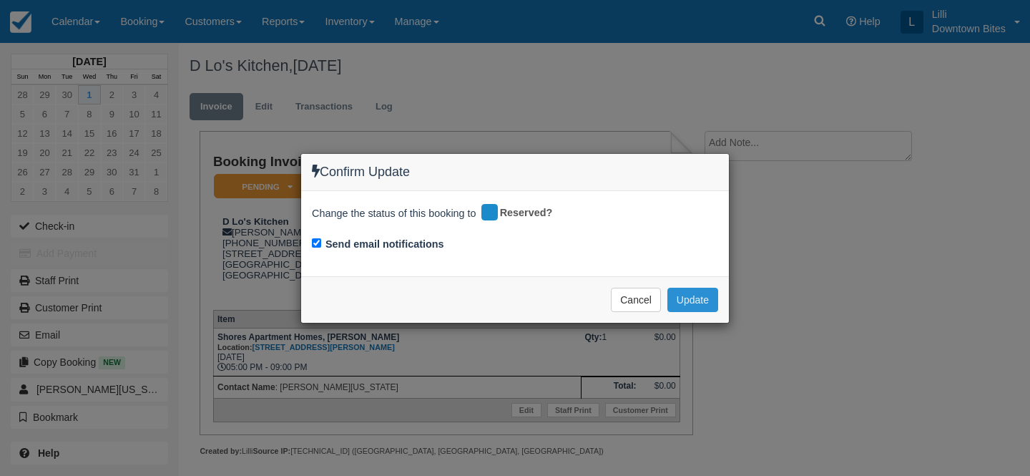
click at [691, 297] on button "Update" at bounding box center [693, 300] width 51 height 24
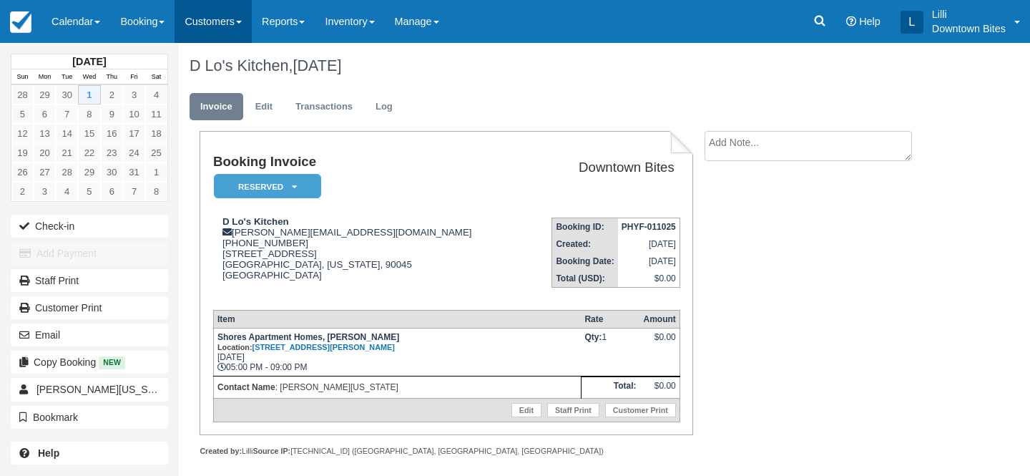
click at [220, 17] on link "Customers" at bounding box center [213, 21] width 77 height 43
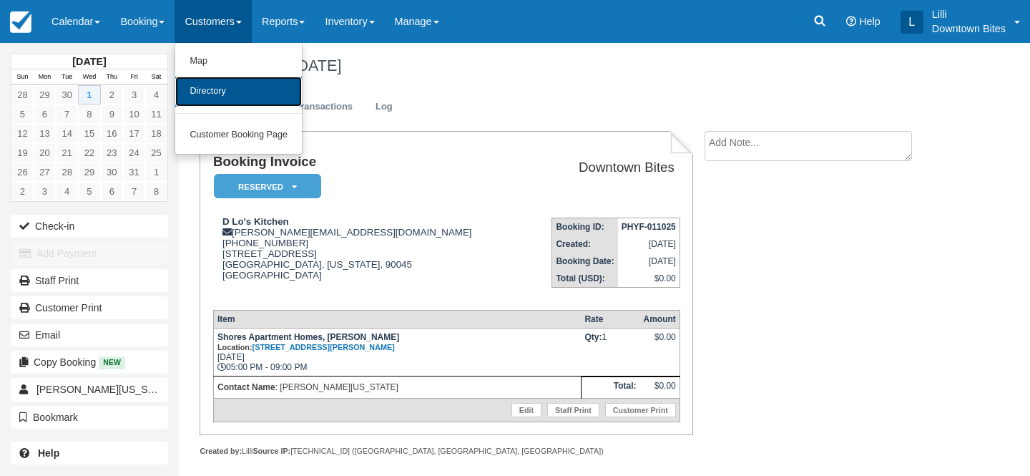
click at [228, 90] on link "Directory" at bounding box center [238, 92] width 127 height 30
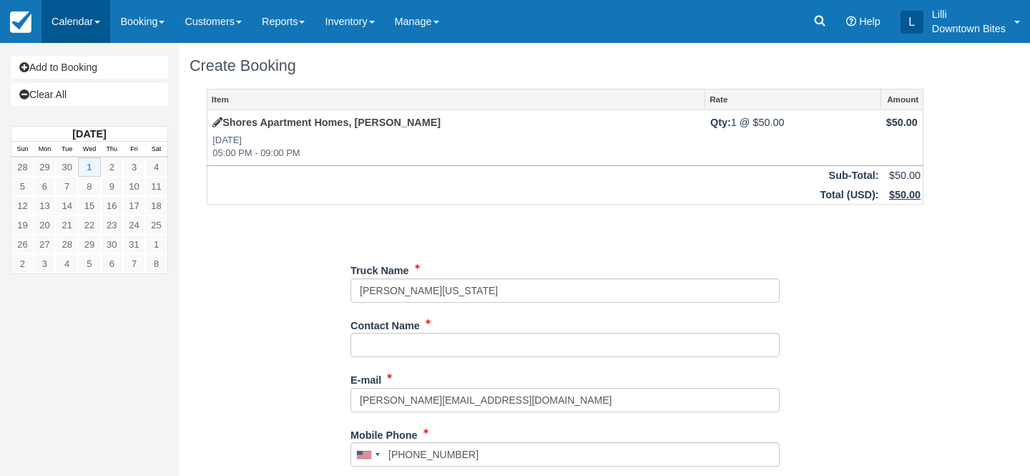
click at [89, 22] on link "Calendar" at bounding box center [76, 21] width 69 height 43
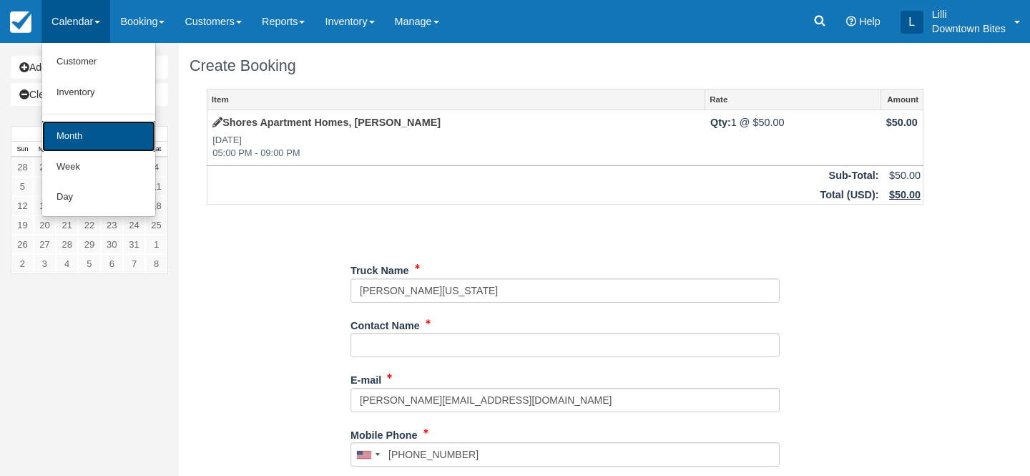
click at [101, 137] on link "Month" at bounding box center [98, 136] width 113 height 31
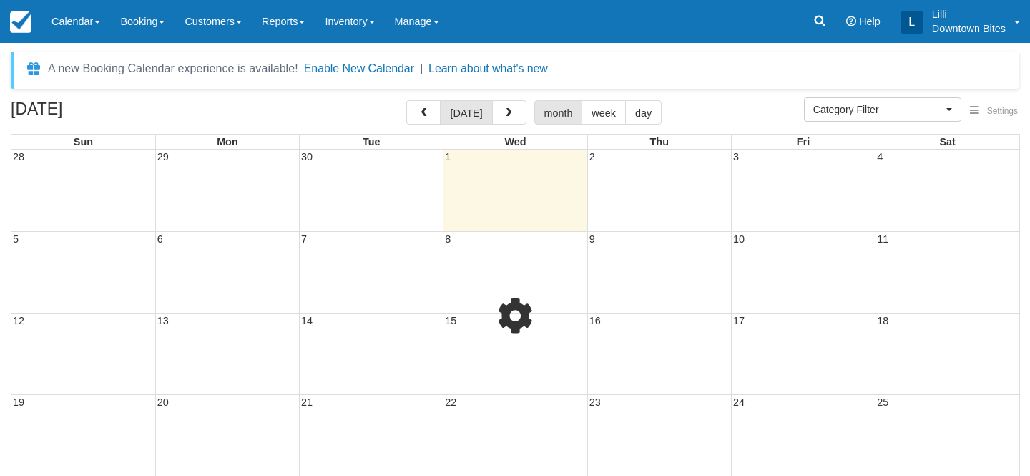
select select
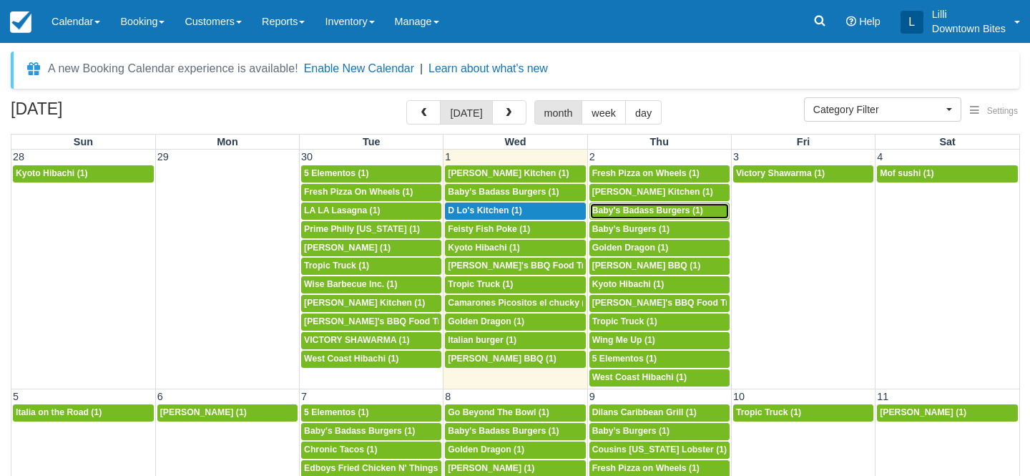
click at [645, 210] on span "Baby's Badass Burgers (1)" at bounding box center [647, 210] width 111 height 10
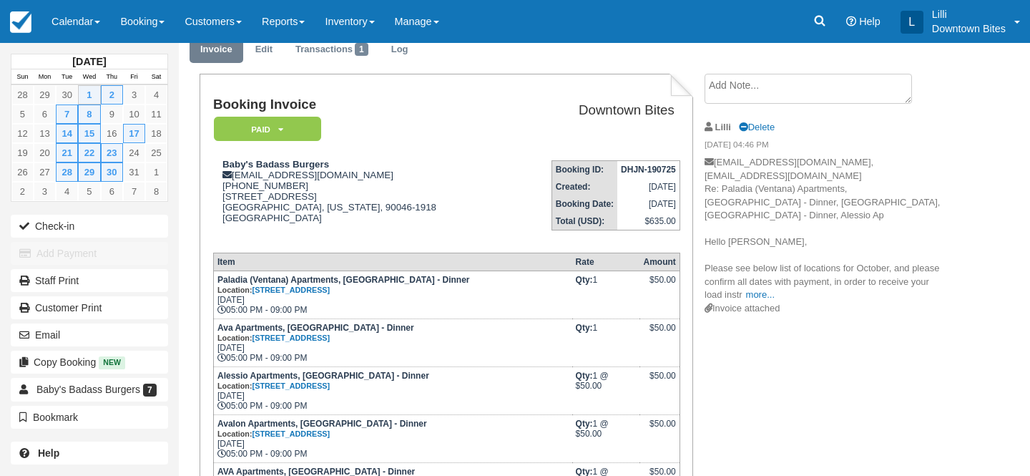
scroll to position [38, 0]
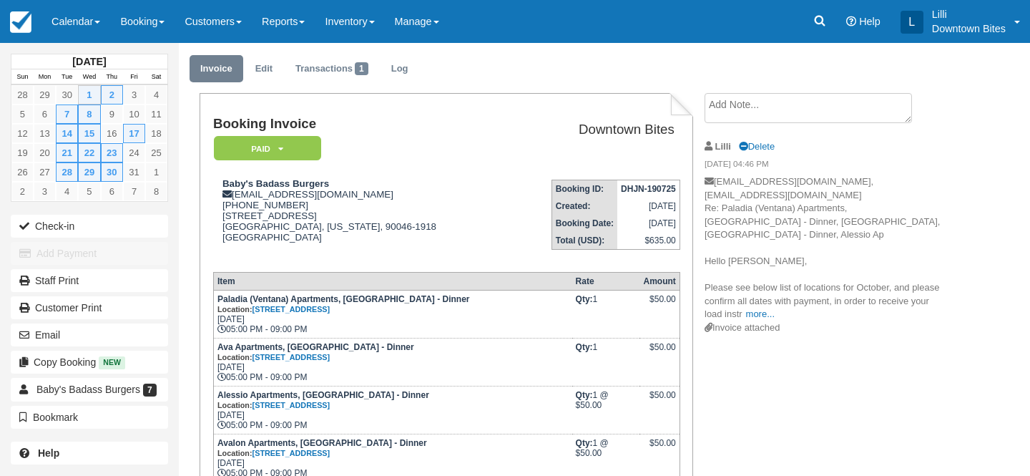
click at [729, 102] on textarea at bounding box center [809, 108] width 208 height 30
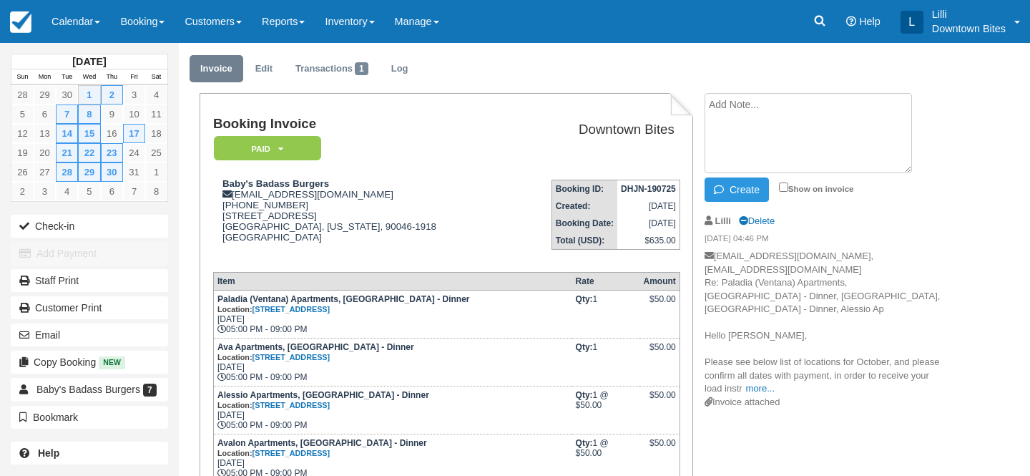
paste textarea "va Burbank cover tomorrow External Inbox Lauren Saravia 9:54 AM (1 hour ago) to…"
type textarea "va Burbank cover tomorrow External Inbox Lauren Saravia 9:54 AM (1 hour ago) to…"
click at [785, 184] on input "Show on invoice" at bounding box center [783, 186] width 9 height 9
checkbox input "true"
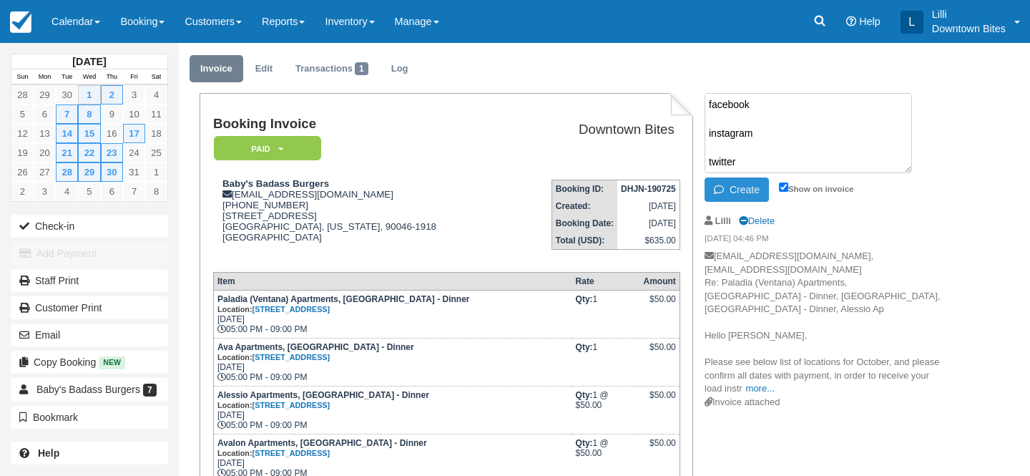
click at [750, 186] on button "Create" at bounding box center [737, 189] width 64 height 24
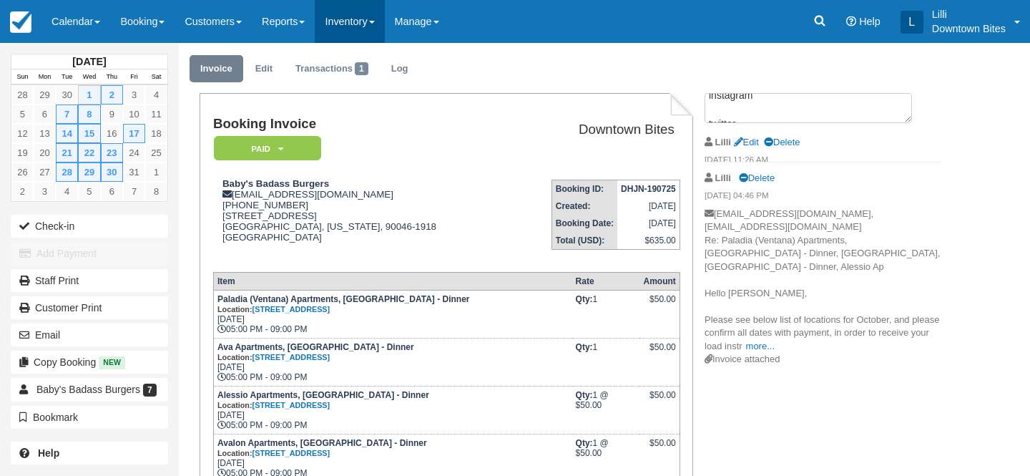
scroll to position [0, 0]
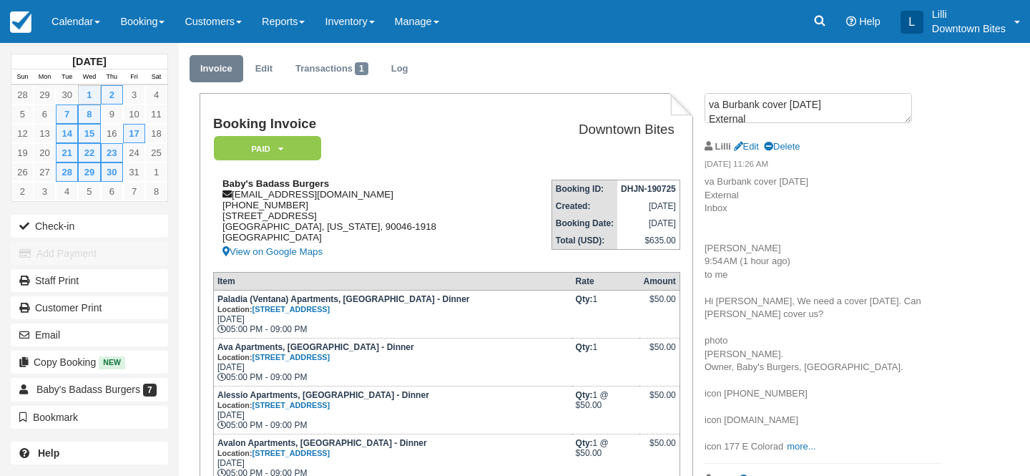
drag, startPoint x: 388, startPoint y: 192, endPoint x: 236, endPoint y: 201, distance: 151.9
click at [235, 197] on div "Baby's Badass Burgers lauren@babysbadassburgers.com 1 (310) 594-5674 8354 Grand…" at bounding box center [361, 219] width 296 height 82
copy div "lauren@babysbadassburgers.com"
click at [272, 69] on link "Edit" at bounding box center [264, 69] width 39 height 28
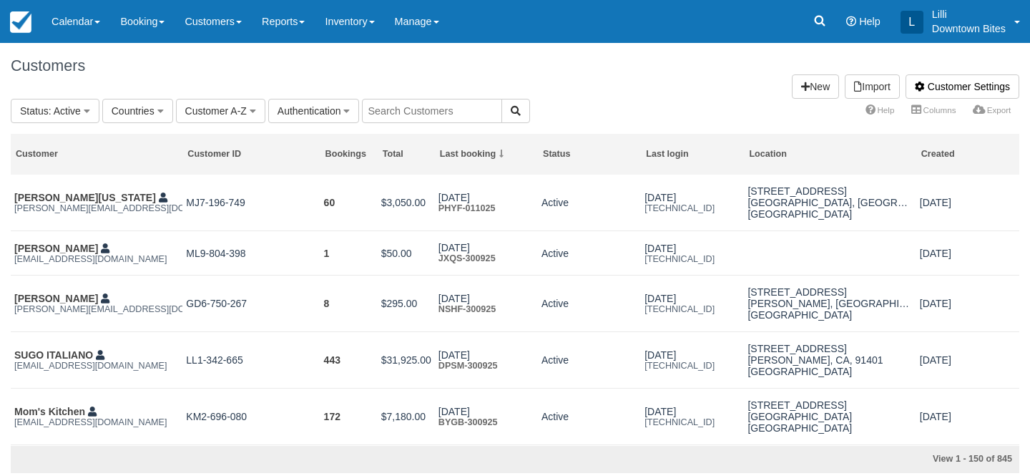
click at [389, 119] on input "text" at bounding box center [432, 111] width 140 height 24
type input "dona"
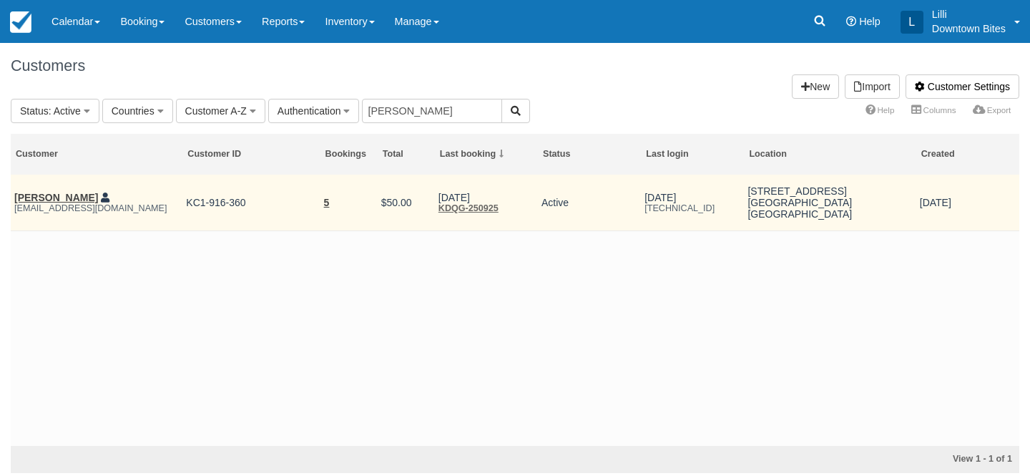
click at [40, 205] on em "[EMAIL_ADDRESS][DOMAIN_NAME]" at bounding box center [96, 208] width 165 height 10
click at [39, 204] on em "donaestela1@gmail.com" at bounding box center [96, 208] width 165 height 10
click at [38, 201] on link "Dona Estela" at bounding box center [56, 197] width 84 height 11
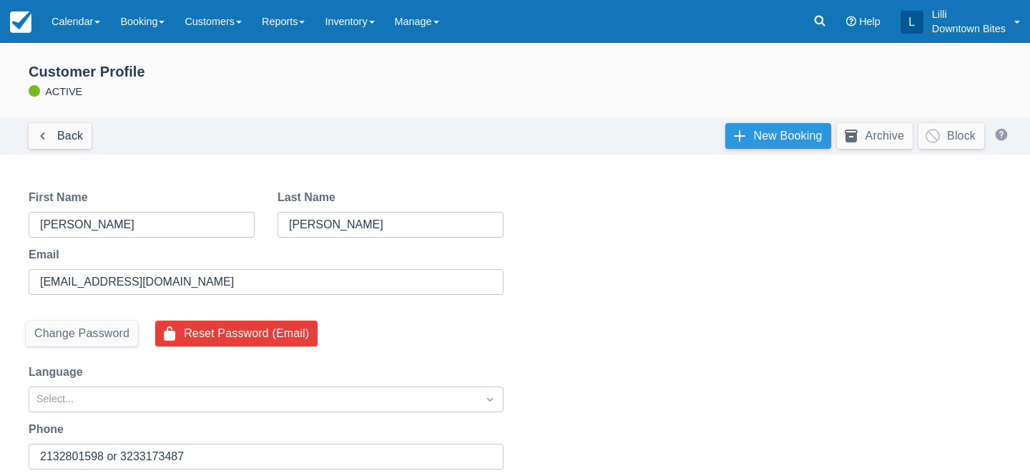
click at [791, 133] on link "New Booking" at bounding box center [779, 136] width 106 height 26
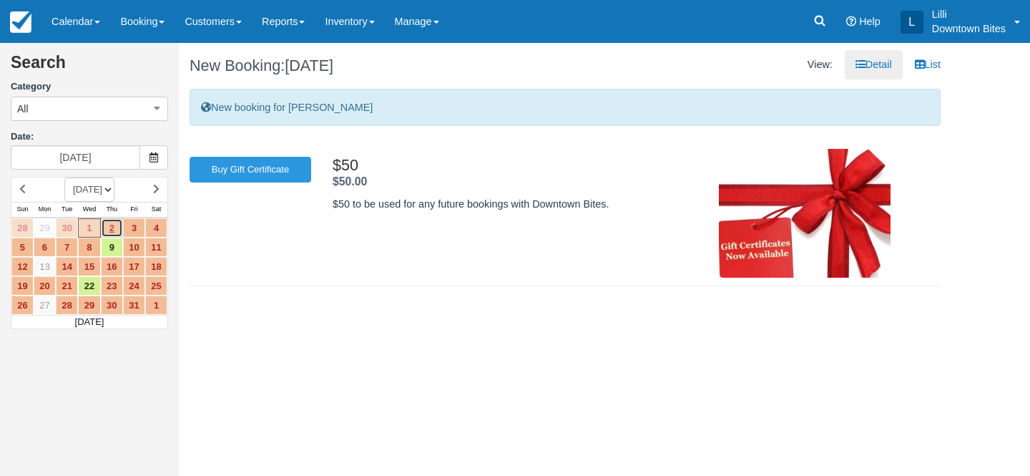
click at [106, 230] on link "2" at bounding box center [112, 227] width 22 height 19
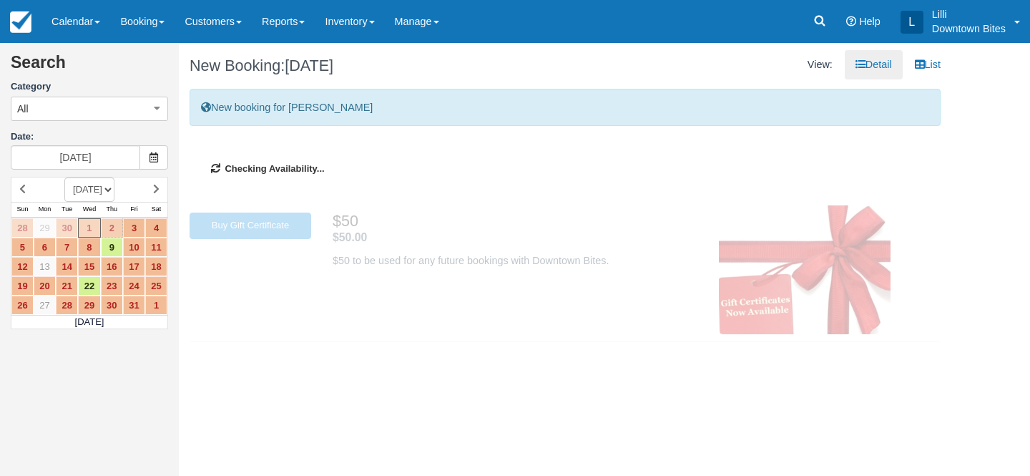
type input "10/02/25"
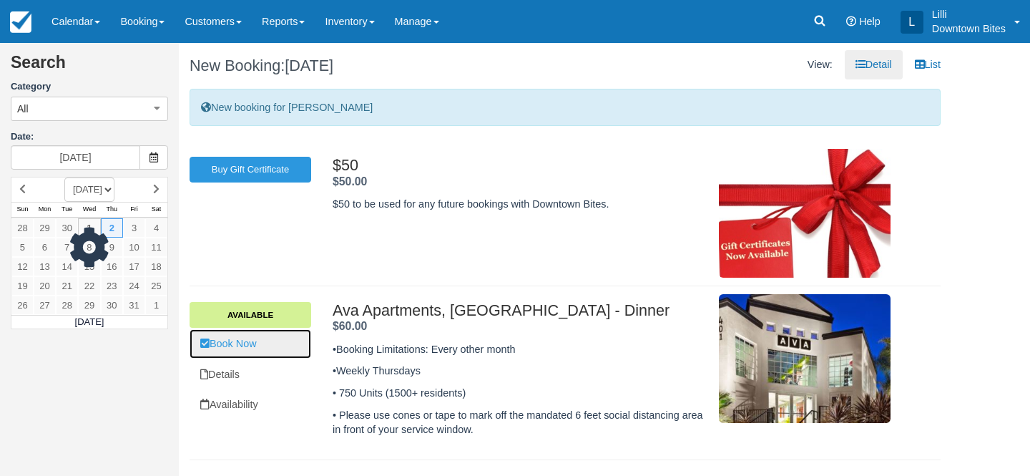
click at [248, 341] on link "Book Now" at bounding box center [251, 343] width 122 height 29
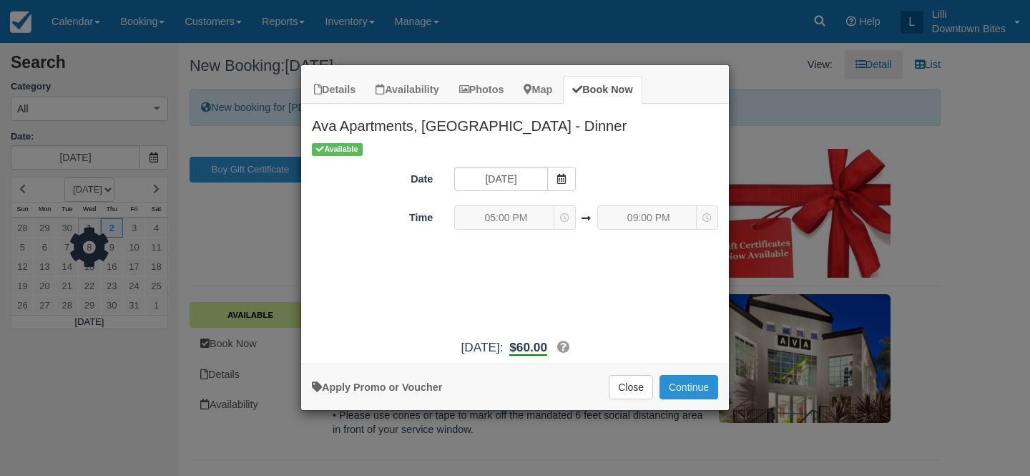
click at [693, 381] on button "Continue" at bounding box center [689, 387] width 59 height 24
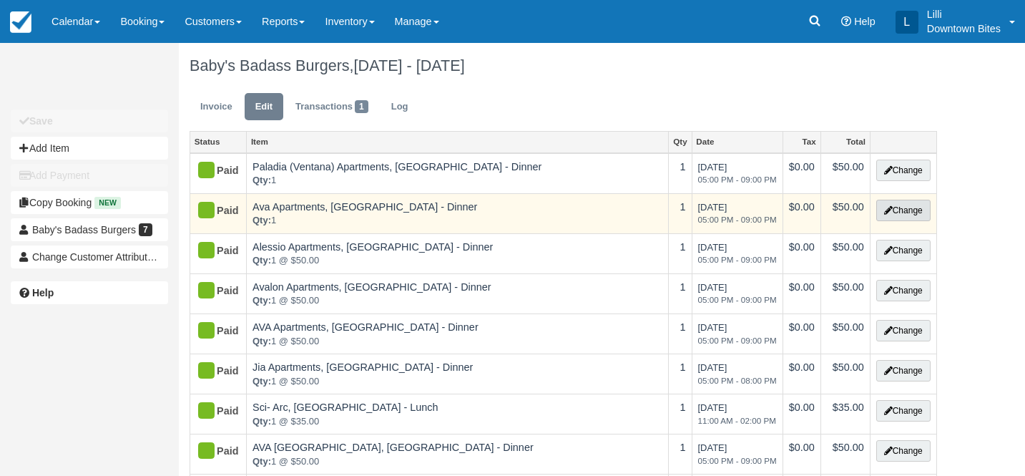
click at [912, 214] on button "Change" at bounding box center [904, 210] width 54 height 21
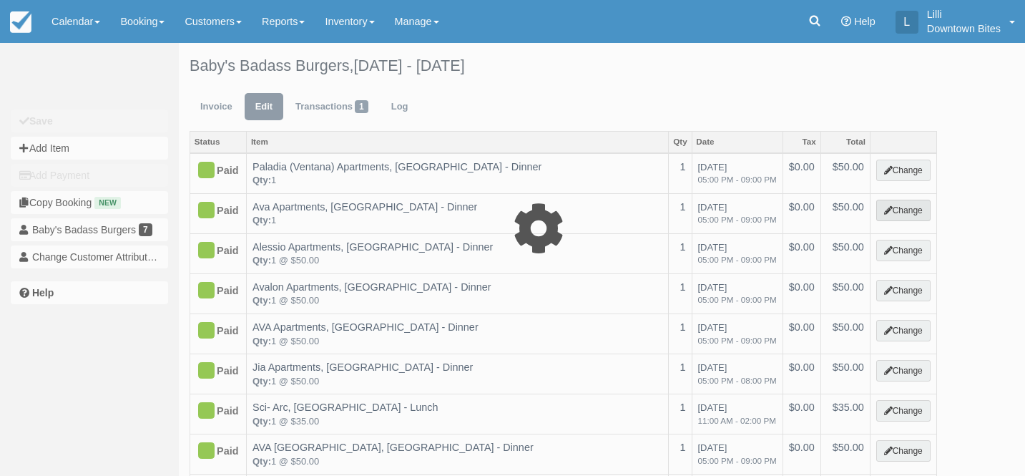
select select "2"
type input "50.00"
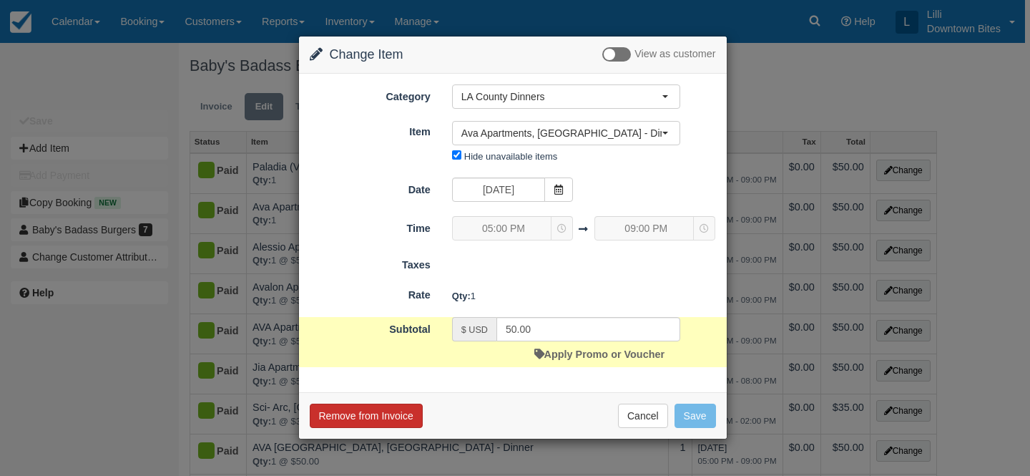
click at [381, 421] on button "Remove from Invoice" at bounding box center [366, 416] width 113 height 24
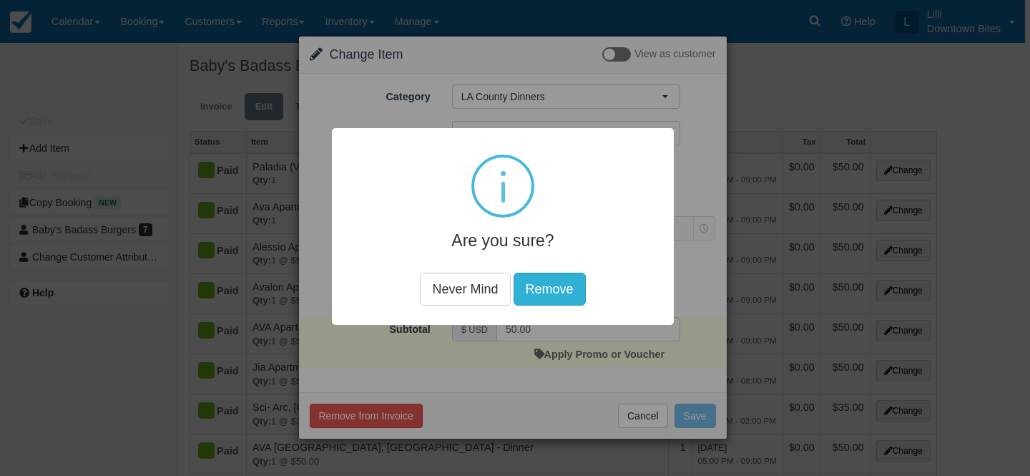
click at [566, 285] on button "Remove" at bounding box center [550, 288] width 72 height 33
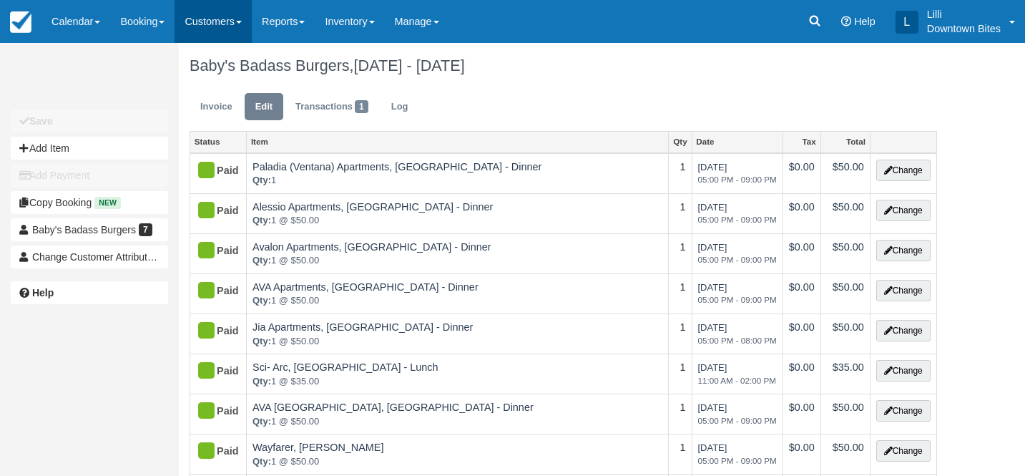
click at [213, 26] on link "Customers" at bounding box center [213, 21] width 77 height 43
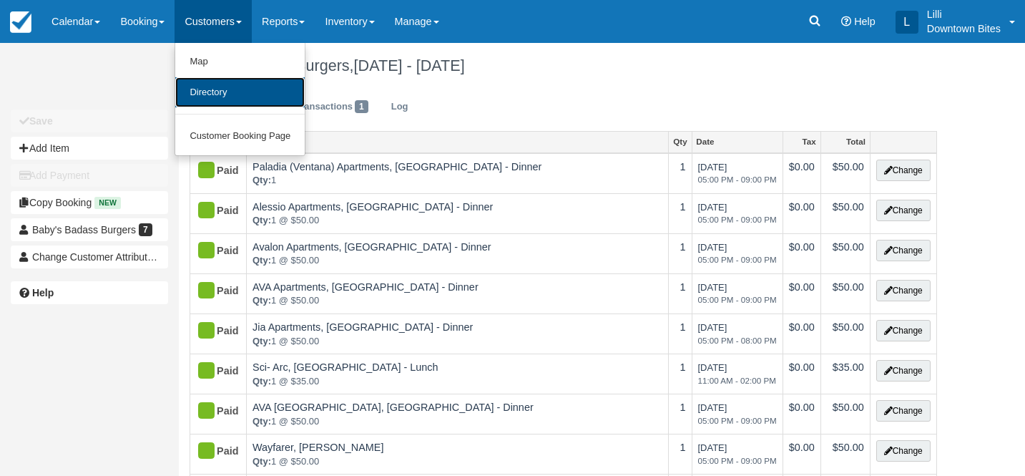
click at [239, 85] on link "Directory" at bounding box center [240, 92] width 130 height 31
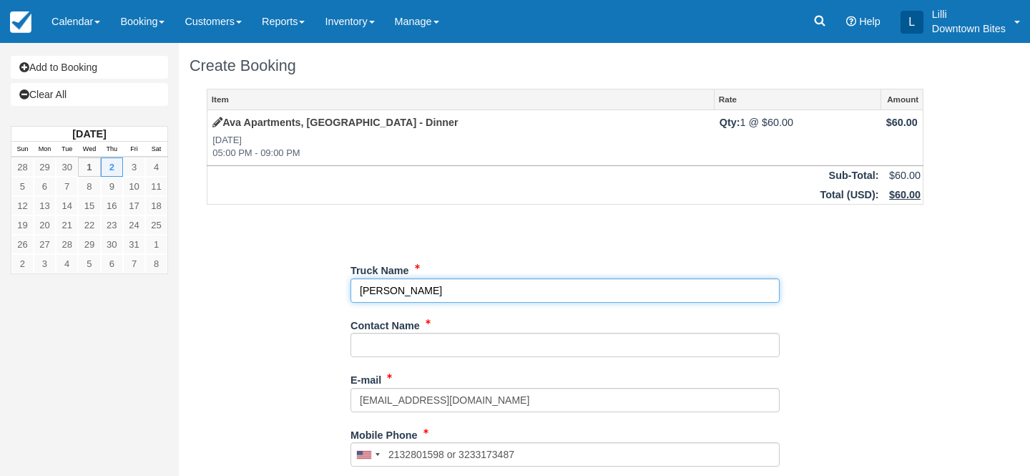
click at [424, 289] on input "Truck Name" at bounding box center [565, 290] width 429 height 24
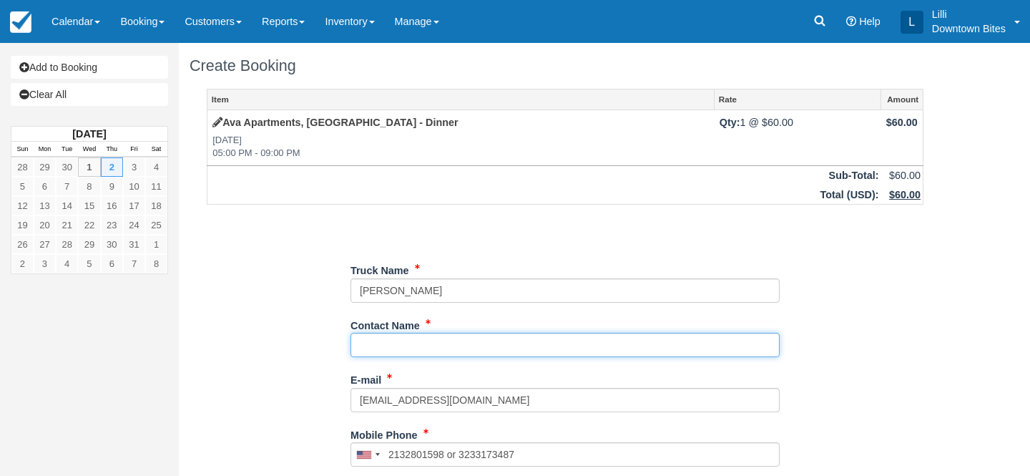
click at [411, 343] on input "Contact Name" at bounding box center [565, 345] width 429 height 24
type input "Hector Or Rosa"
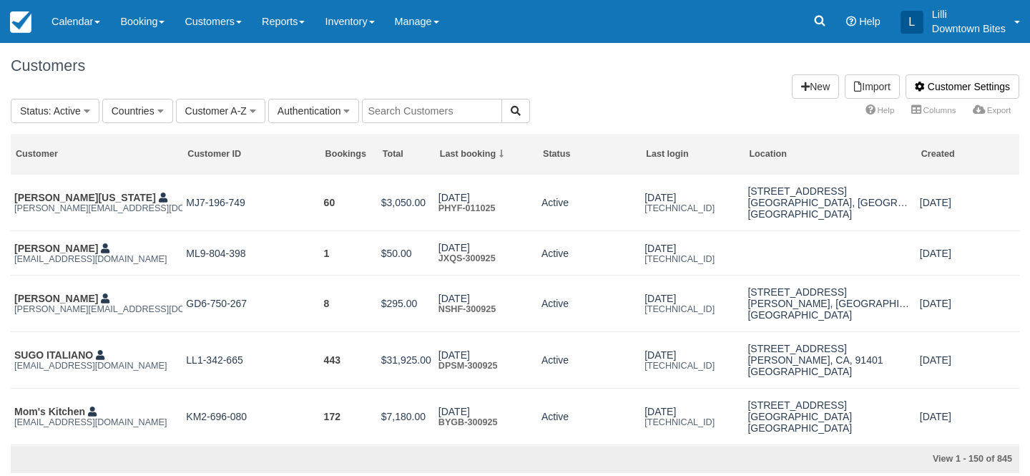
click at [387, 110] on input "text" at bounding box center [432, 111] width 140 height 24
type input "dona"
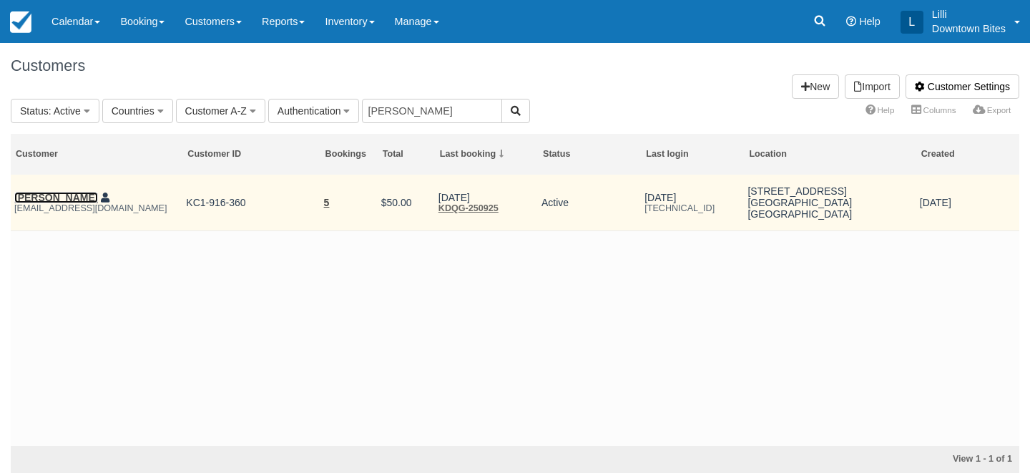
click at [52, 197] on link "[PERSON_NAME]" at bounding box center [56, 197] width 84 height 11
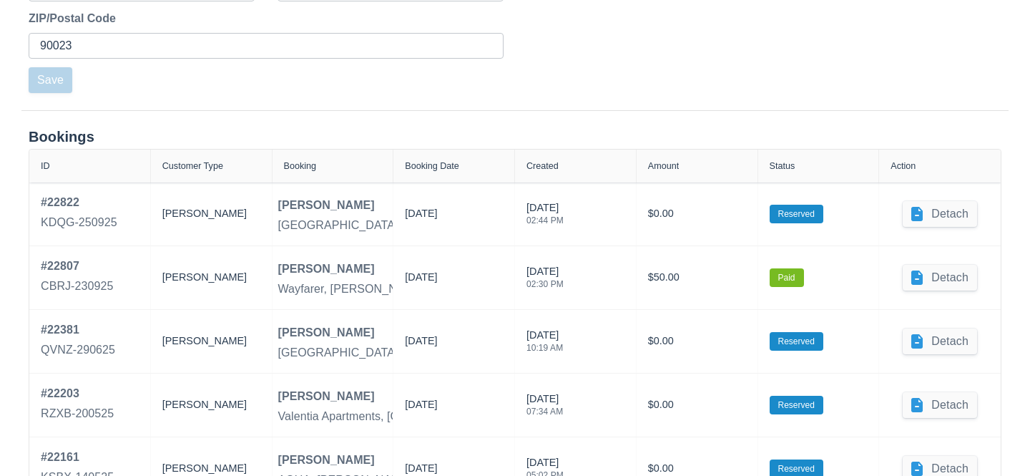
scroll to position [635, 0]
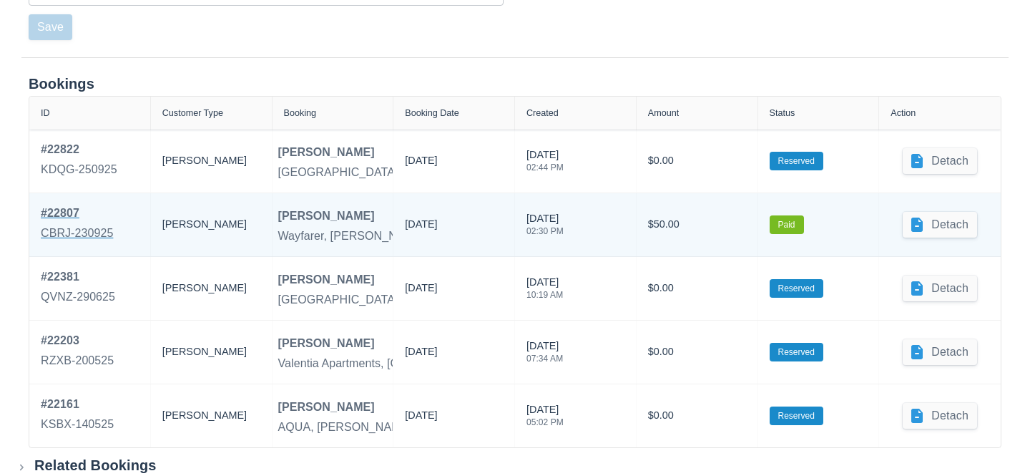
click at [69, 218] on div "# 22807" at bounding box center [77, 213] width 72 height 17
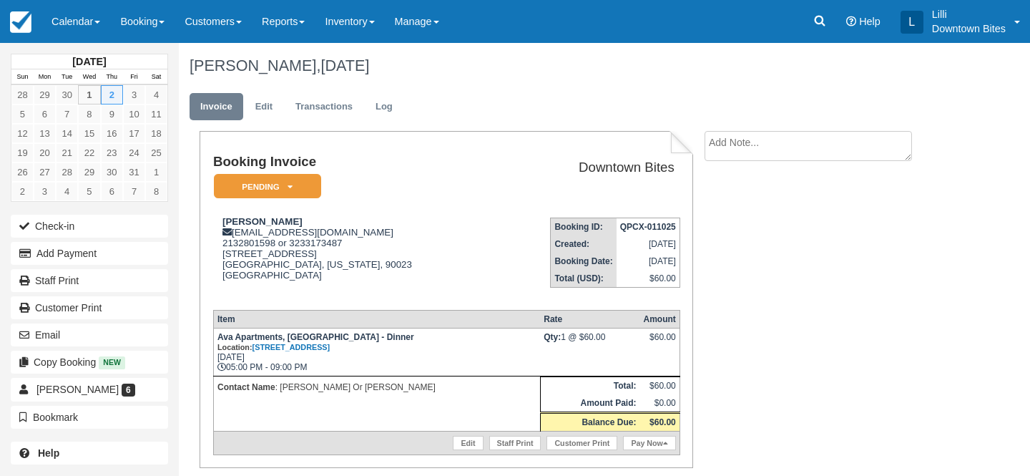
click at [795, 132] on textarea at bounding box center [809, 146] width 208 height 30
type textarea "Covering for Baby's Burgers,"
click at [781, 224] on input "Show on invoice" at bounding box center [783, 224] width 9 height 9
checkbox input "true"
click at [743, 225] on button "Create" at bounding box center [737, 227] width 64 height 24
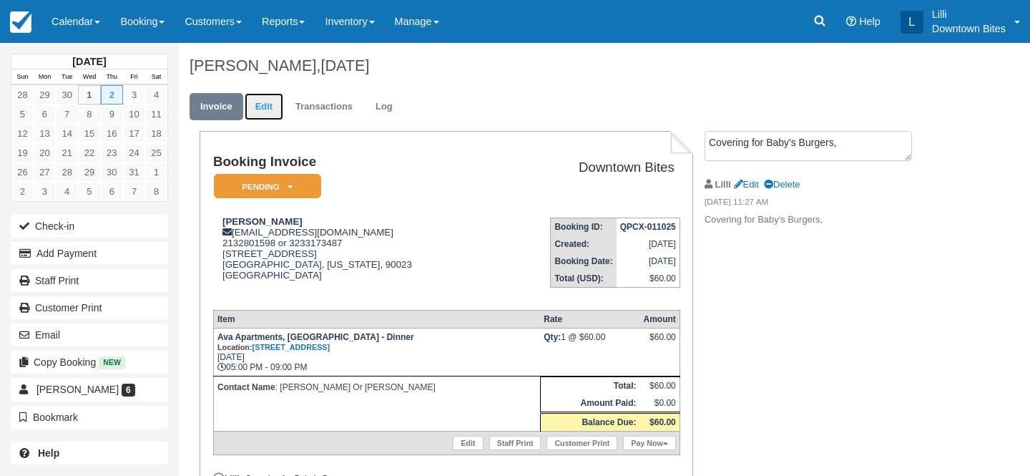
click at [267, 109] on link "Edit" at bounding box center [264, 107] width 39 height 28
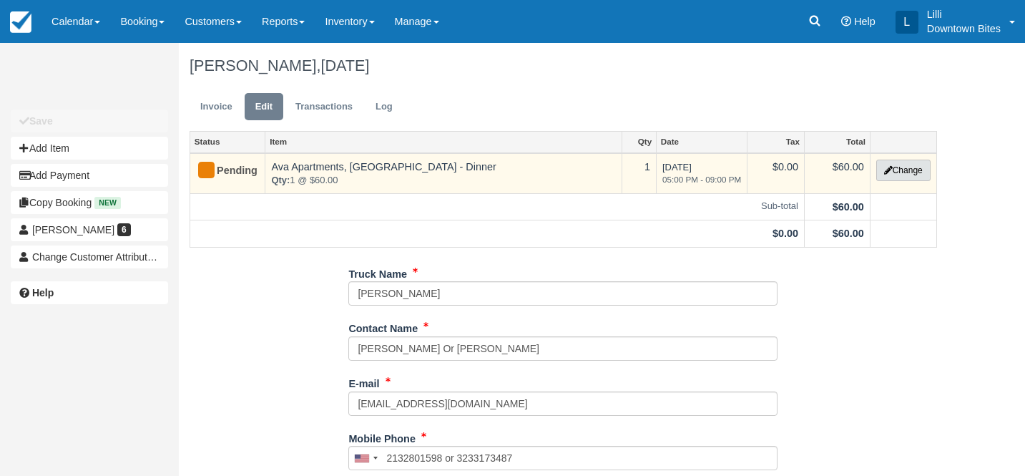
click at [892, 177] on button "Change" at bounding box center [904, 170] width 54 height 21
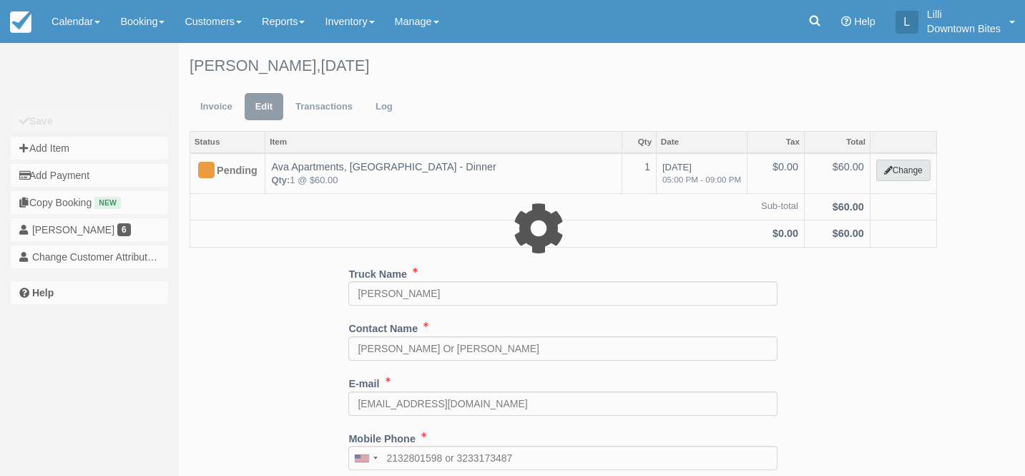
select select "2"
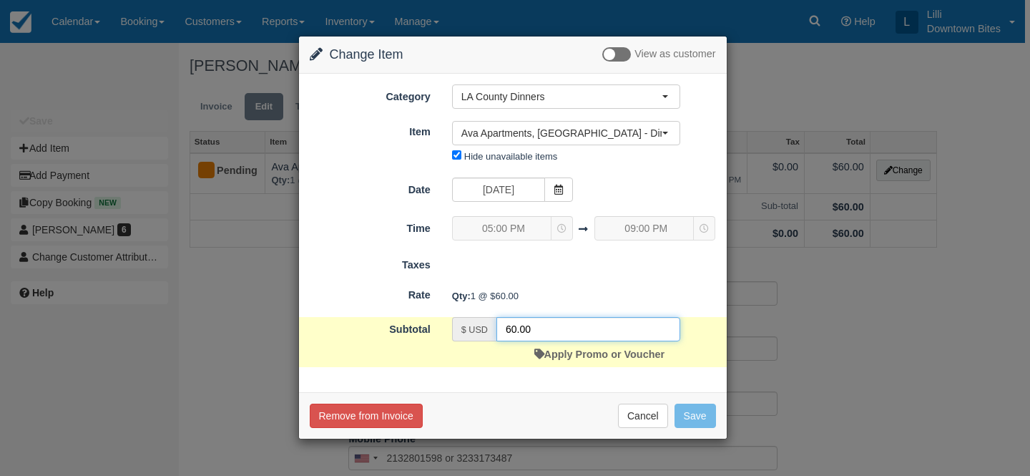
click at [511, 329] on input "60.00" at bounding box center [589, 329] width 184 height 24
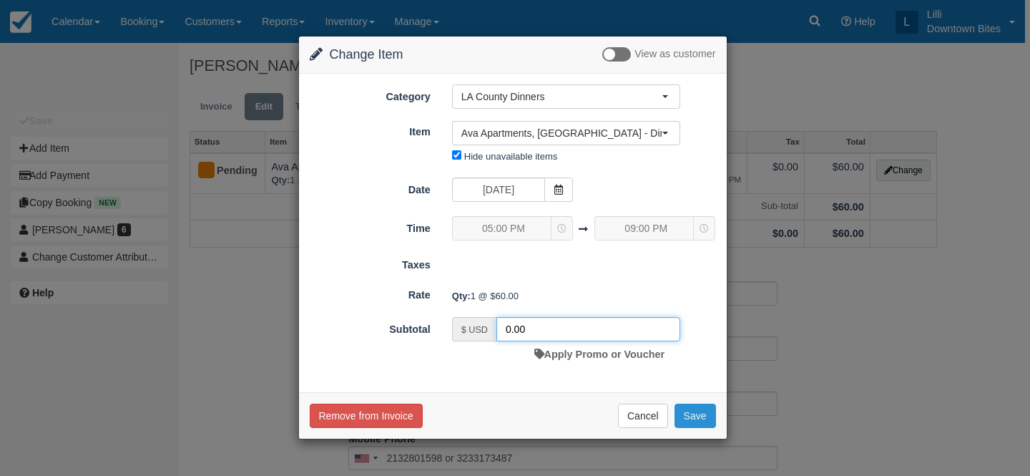
type input "0.00"
click at [703, 416] on button "Save" at bounding box center [696, 416] width 42 height 24
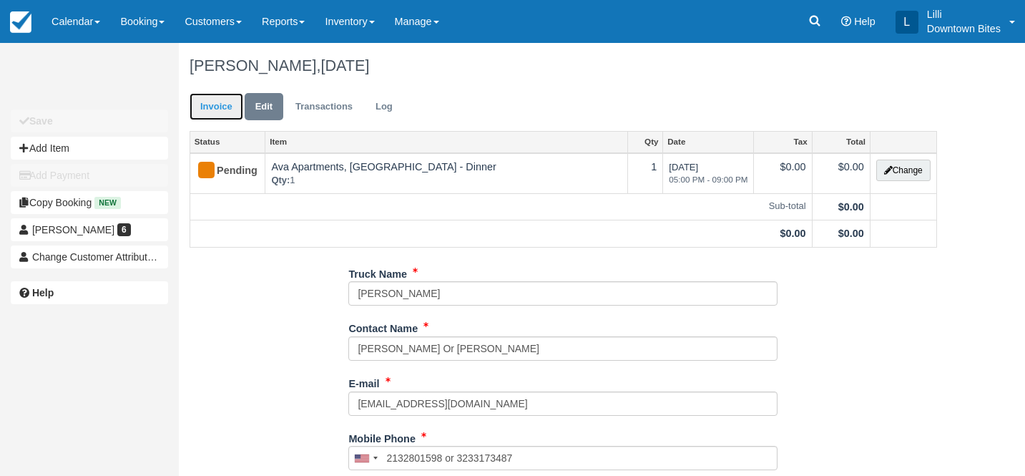
click at [210, 109] on link "Invoice" at bounding box center [217, 107] width 54 height 28
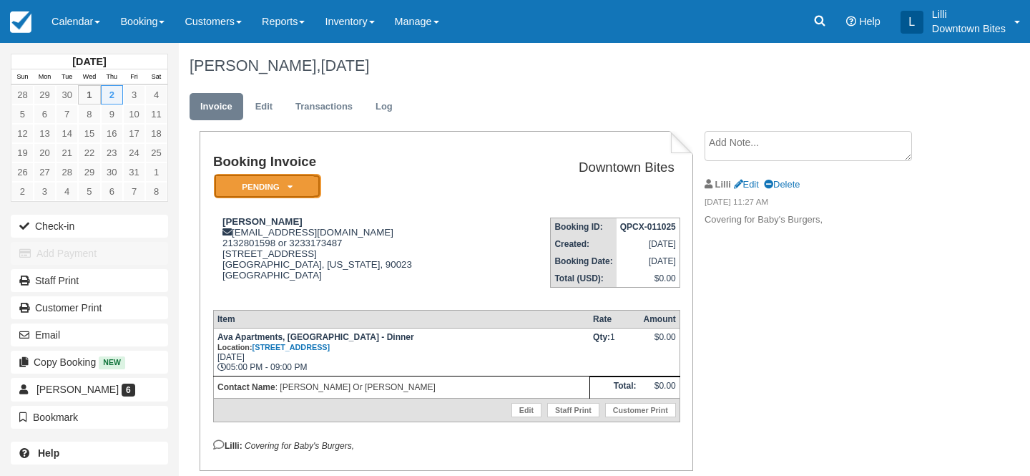
click at [272, 189] on em "Pending" at bounding box center [267, 186] width 107 height 25
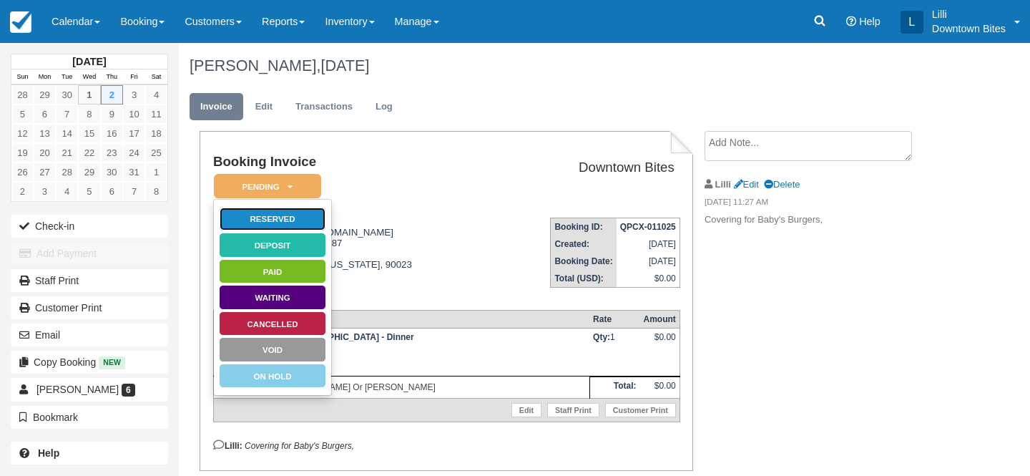
click at [298, 218] on link "Reserved" at bounding box center [272, 219] width 107 height 25
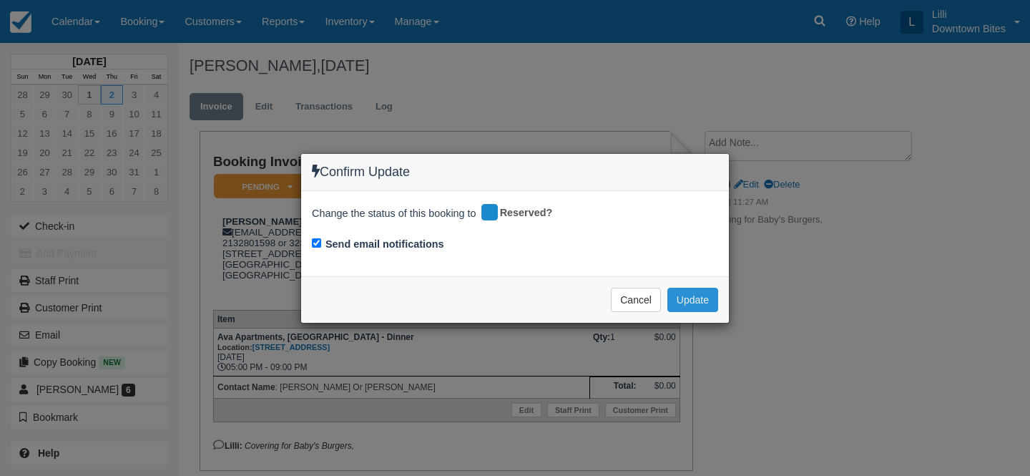
click at [686, 298] on button "Update" at bounding box center [693, 300] width 51 height 24
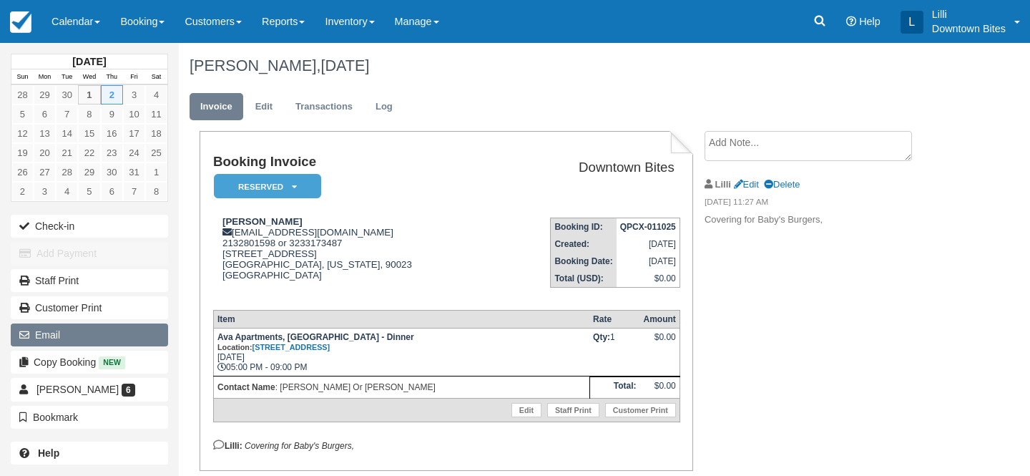
click at [83, 335] on button "Email" at bounding box center [89, 334] width 157 height 23
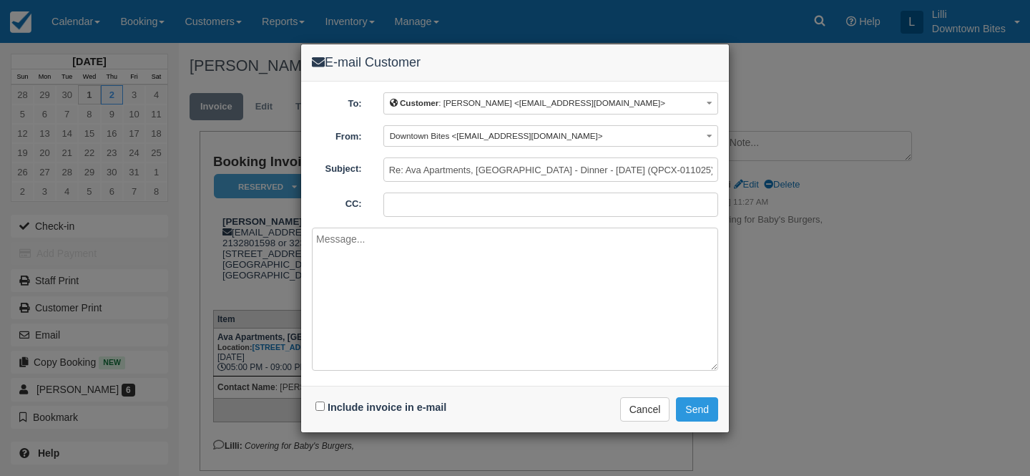
click at [416, 198] on input "CC:" at bounding box center [551, 204] width 335 height 24
paste input "[EMAIL_ADDRESS][DOMAIN_NAME]"
type input "[EMAIL_ADDRESS][DOMAIN_NAME]; [EMAIL_ADDRESS][DOMAIN_NAME]"
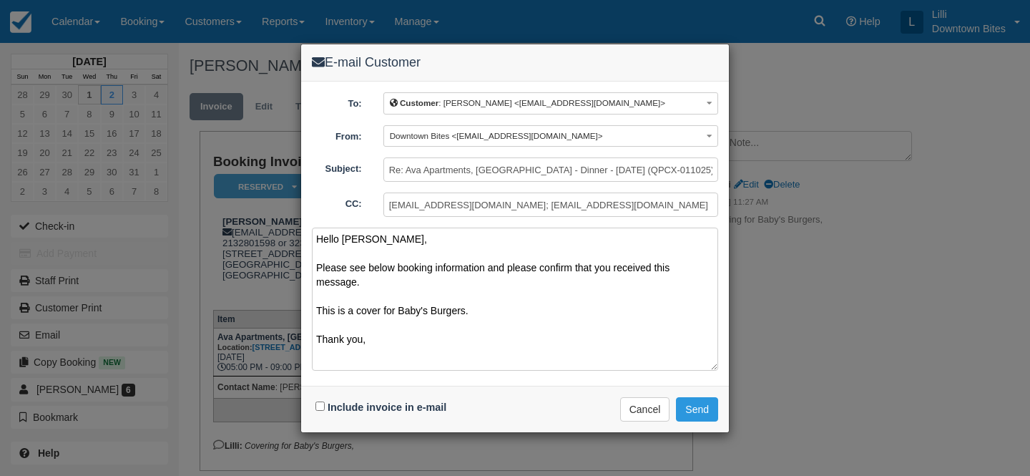
type textarea "Hello [PERSON_NAME], Please see below booking information and please confirm th…"
click at [321, 406] on input "Include invoice in e-mail" at bounding box center [320, 405] width 9 height 9
checkbox input "true"
click at [703, 413] on button "Send" at bounding box center [697, 409] width 42 height 24
